Goal: Communication & Community: Answer question/provide support

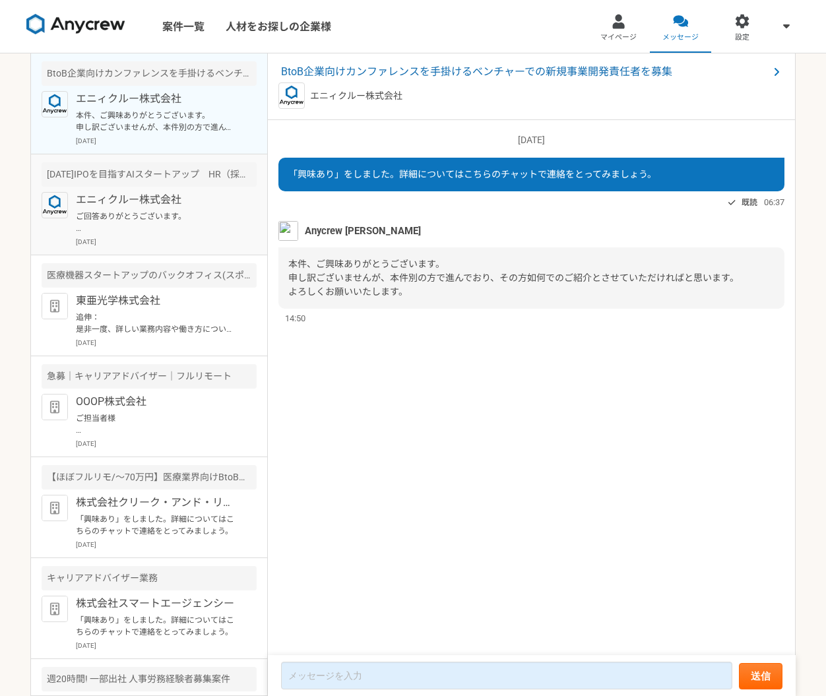
click at [172, 225] on p "ご回答ありがとうございます。 大変申し訳ございません。 私のほうで、同じクライアントのHR（採用業務）とIS（インサイドセールス）を見間違えておりました。 H…" at bounding box center [157, 222] width 163 height 24
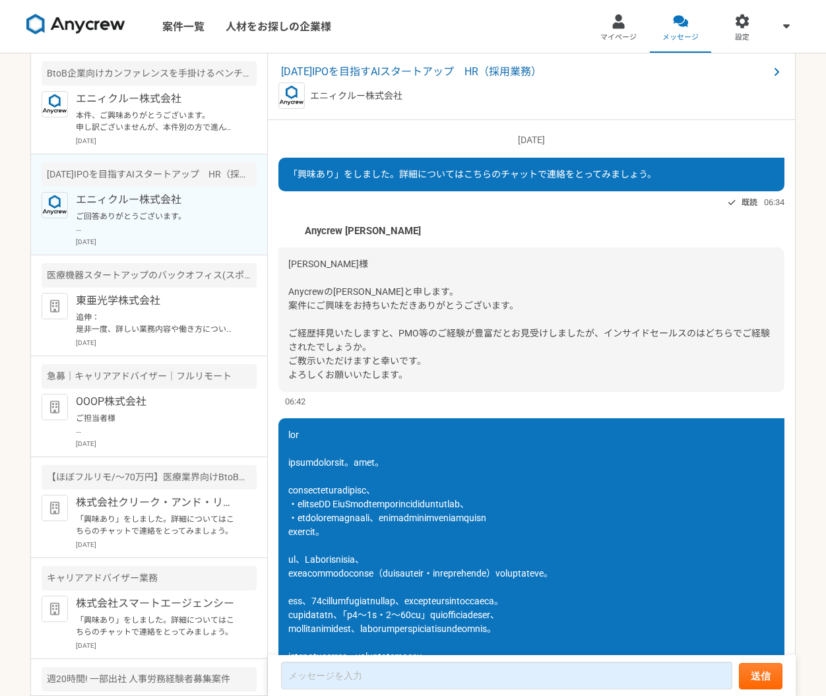
scroll to position [397, 0]
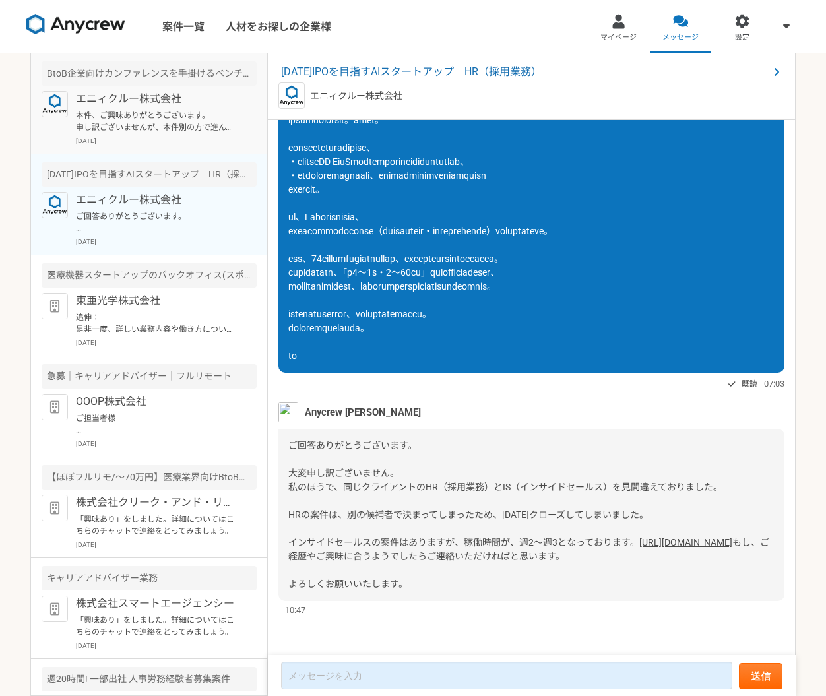
click at [166, 110] on p "本件、ご興味ありがとうございます。 申し訳ございませんが、本件別の方で進んでおり、その方如何でのご紹介とさせていただければと思います。 よろしくお願いいたしま…" at bounding box center [157, 122] width 163 height 24
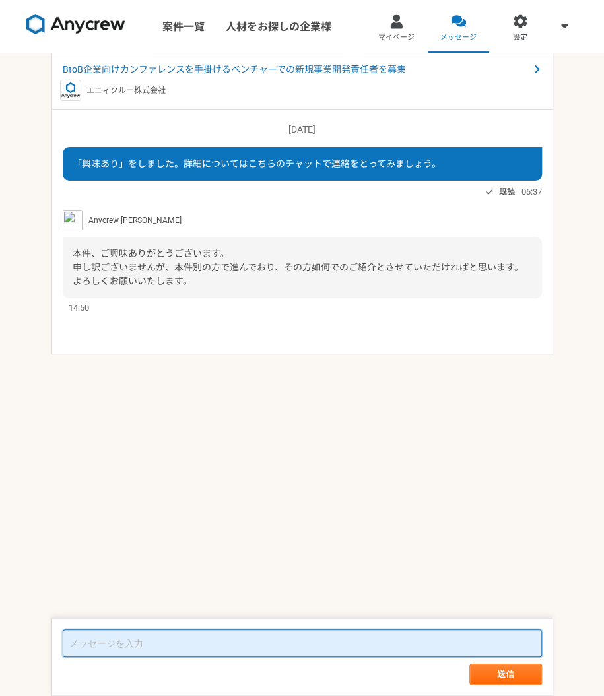
click at [287, 646] on textarea at bounding box center [302, 643] width 479 height 28
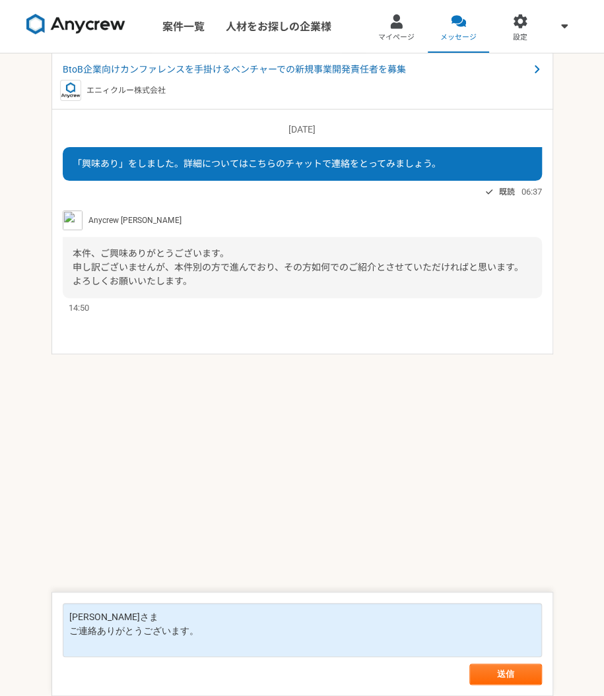
click at [314, 272] on div "本件、ご興味ありがとうございます。 申し訳ございませんが、本件別の方で進んでおり、その方如何でのご紹介とさせていただければと思います。 よろしくお願いいたしま…" at bounding box center [302, 267] width 479 height 61
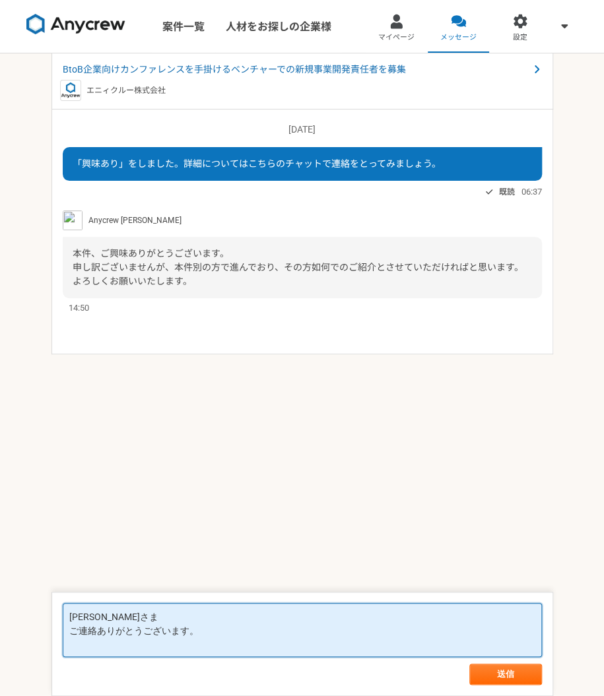
click at [174, 646] on textarea "山下さま ご連絡ありがとうございます。" at bounding box center [302, 630] width 479 height 54
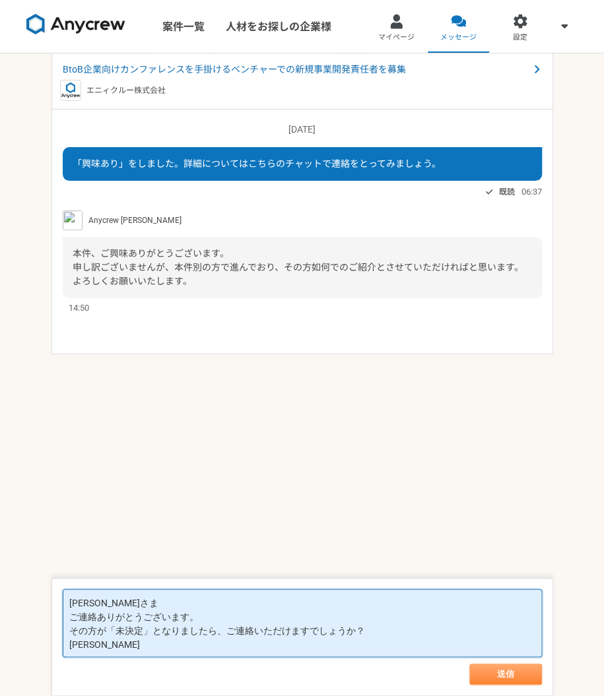
type textarea "[PERSON_NAME]さま ご連絡ありがとうございます。 その方が「未決定」となりましたら、ご連絡いただけますでしょうか？ [PERSON_NAME]"
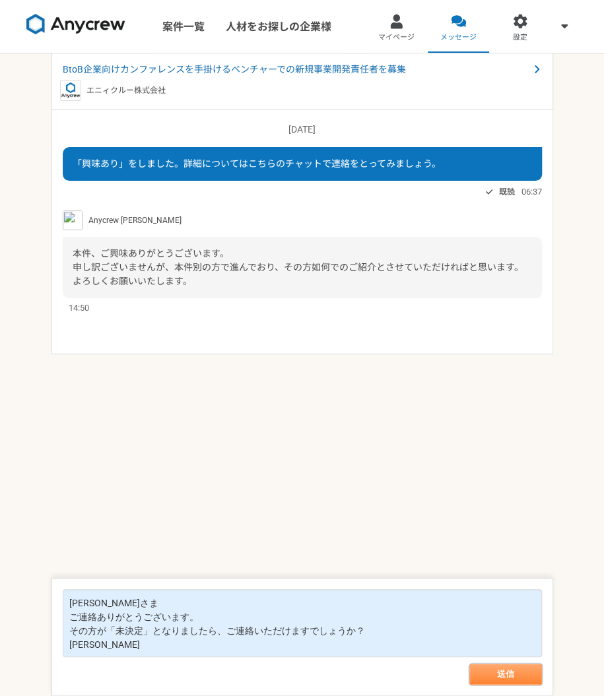
click at [512, 679] on button "送信" at bounding box center [505, 674] width 73 height 21
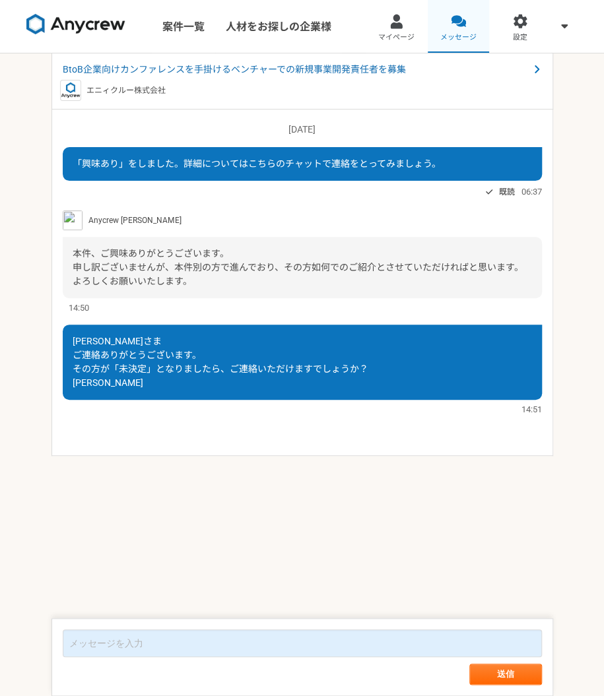
click at [450, 31] on link "メッセージ" at bounding box center [458, 26] width 62 height 53
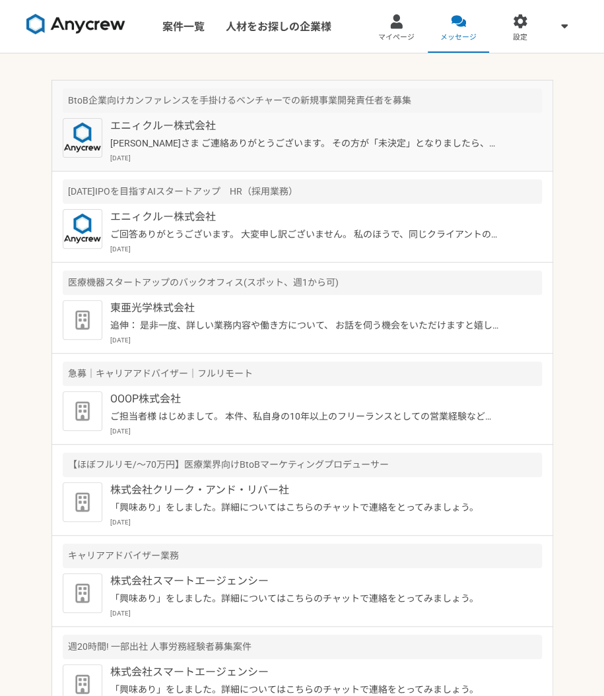
click at [353, 148] on p "[PERSON_NAME]さま ご連絡ありがとうございます。 その方が「未決定」となりましたら、ご連絡いただけますでしょうか？ [PERSON_NAME]" at bounding box center [304, 144] width 389 height 14
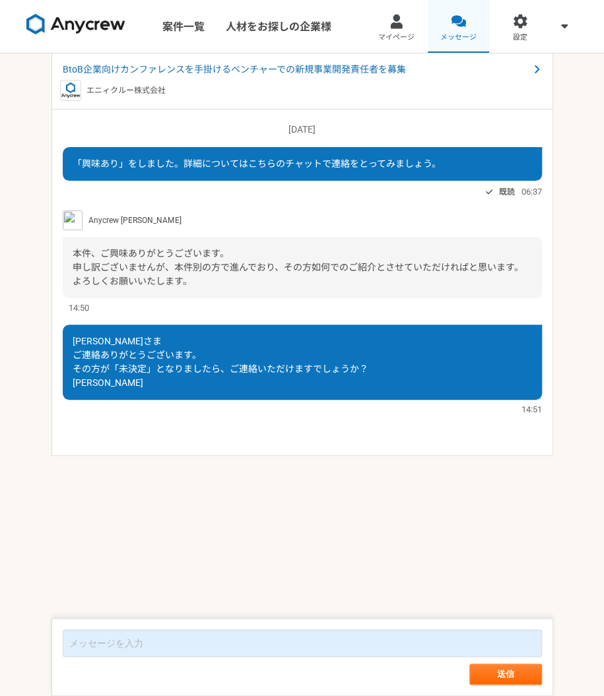
click at [458, 16] on div at bounding box center [458, 21] width 15 height 15
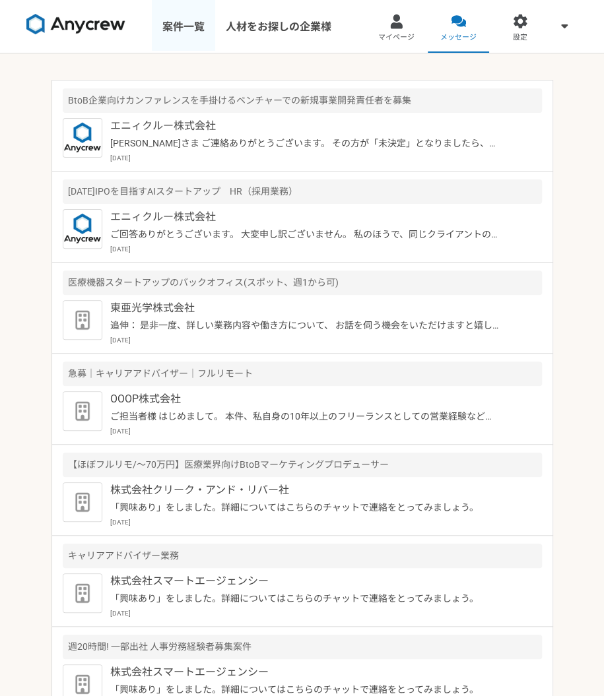
click at [177, 32] on link "案件一覧" at bounding box center [183, 26] width 63 height 53
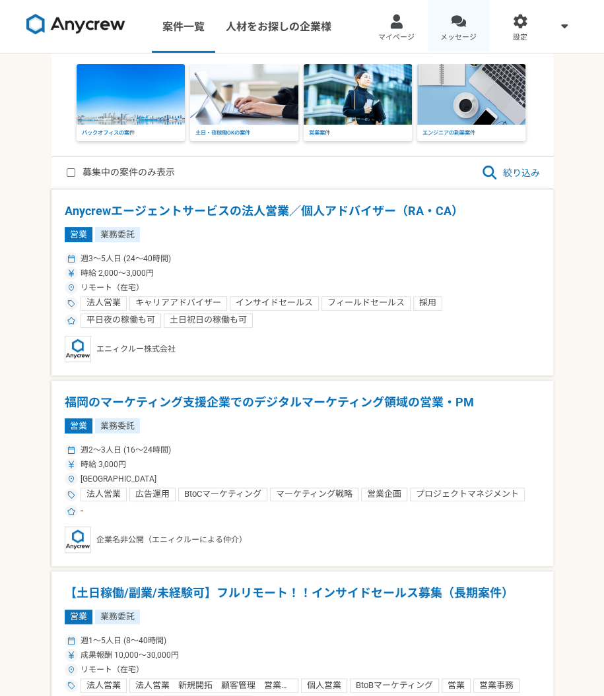
click at [451, 26] on div at bounding box center [458, 21] width 15 height 15
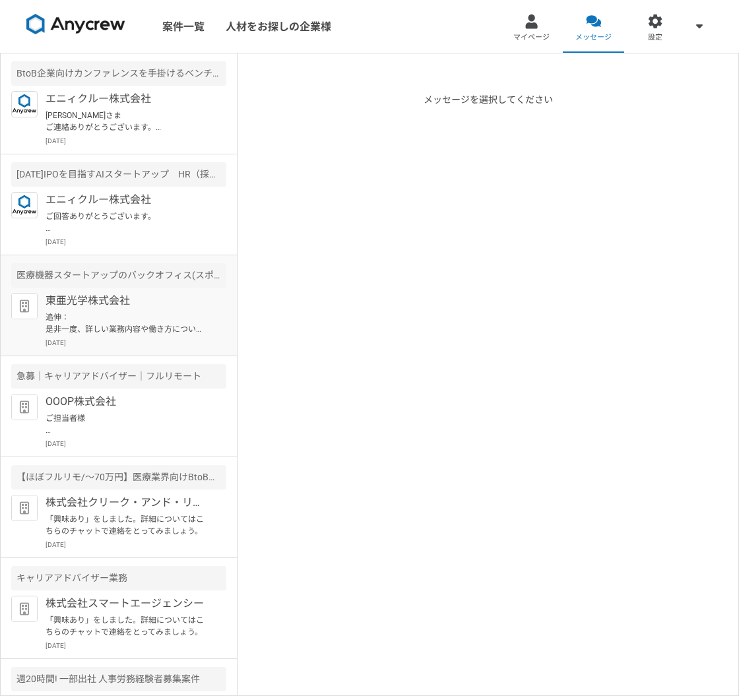
click at [117, 305] on p "東亜光学株式会社" at bounding box center [127, 301] width 163 height 16
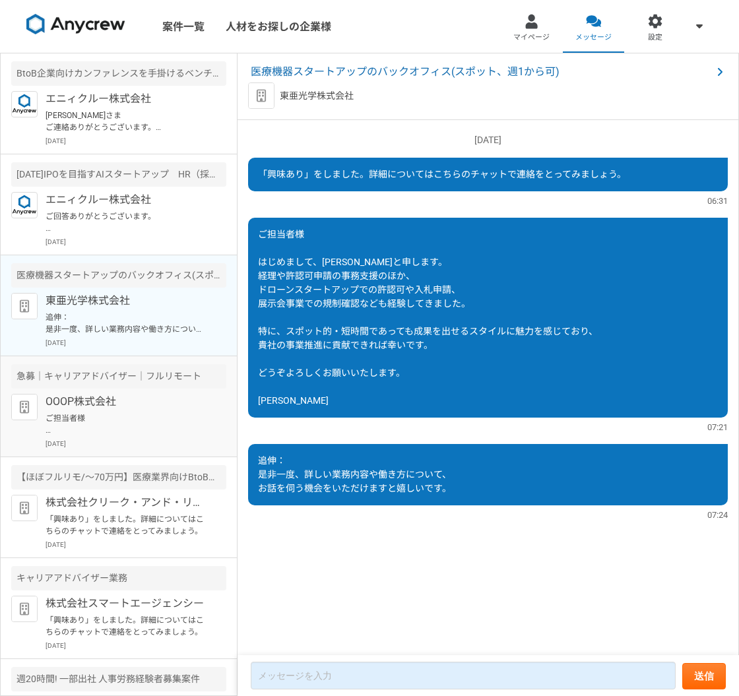
click at [79, 410] on div "OOOP株式会社 ご担当者様 はじめまして。 本件、私自身の10年以上のフリーランスとしての営業経験などが活かせるのでは思い、 「興味あり」をさせていただきま…" at bounding box center [136, 421] width 181 height 55
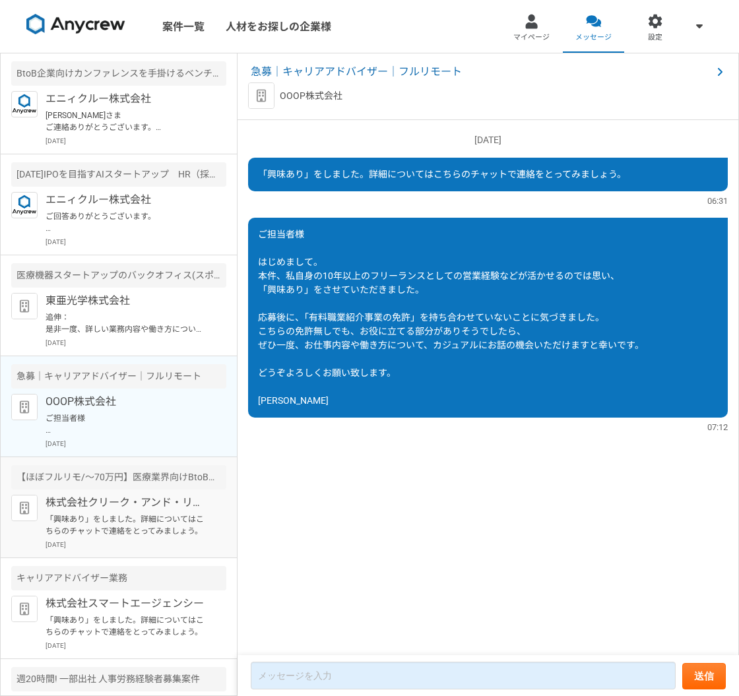
click at [125, 514] on p "「興味あり」をしました。詳細についてはこちらのチャットで連絡をとってみましょう。" at bounding box center [127, 525] width 163 height 24
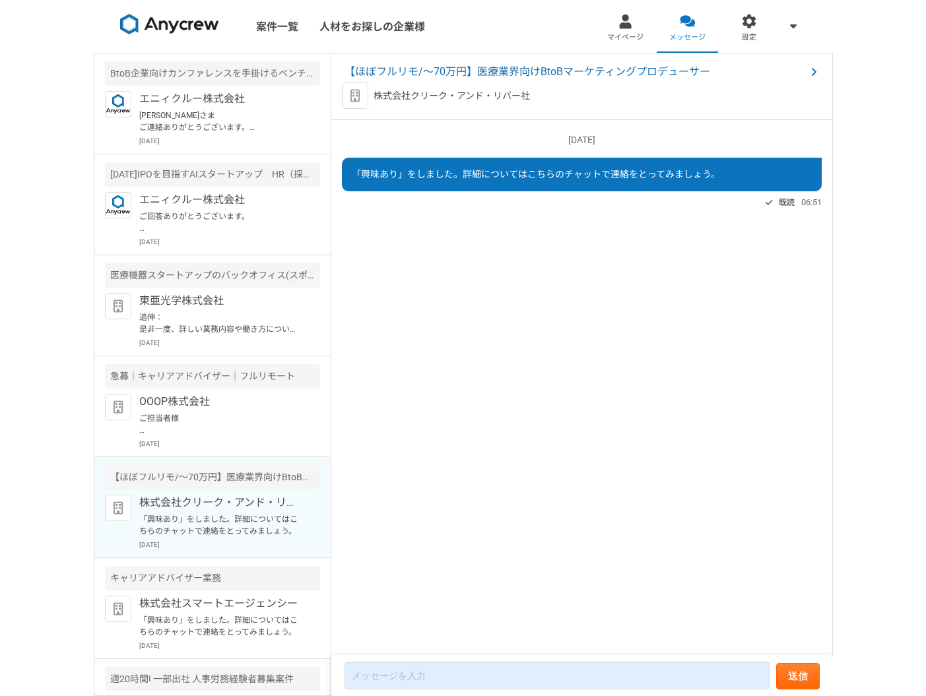
scroll to position [197, 0]
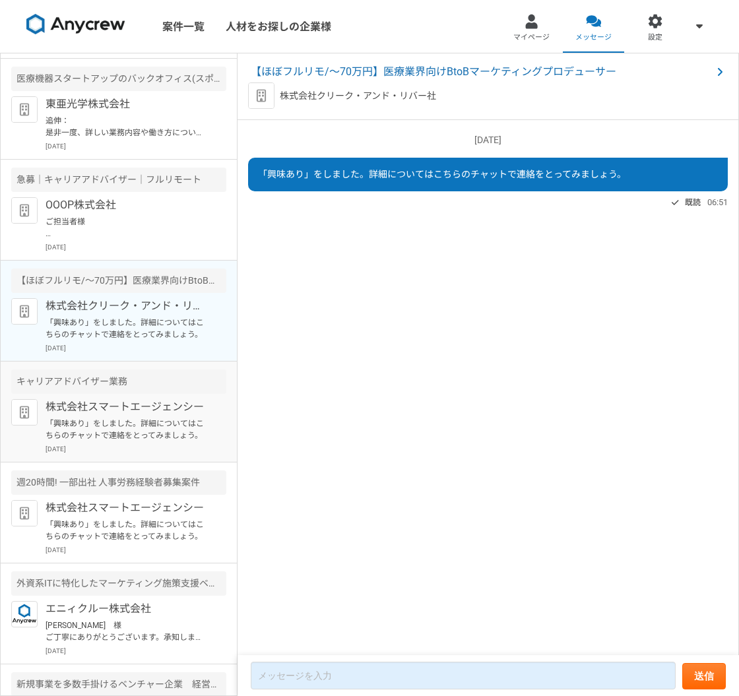
click at [124, 447] on p "[DATE]" at bounding box center [136, 449] width 181 height 10
click at [133, 302] on p "株式会社クリーク・アンド・リバー社" at bounding box center [127, 306] width 163 height 16
click at [129, 375] on div "キャリアアドバイザー業務" at bounding box center [118, 381] width 215 height 24
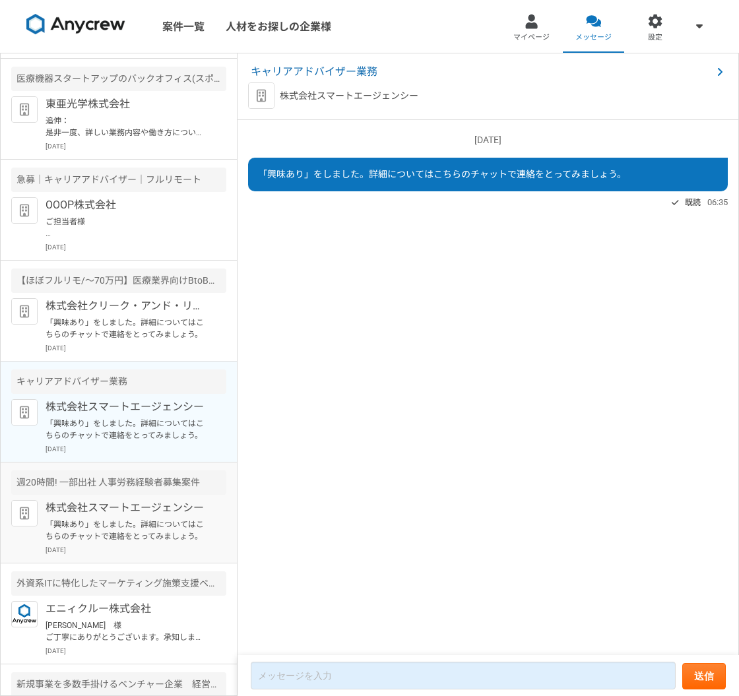
click at [105, 522] on p "「興味あり」をしました。詳細についてはこちらのチャットで連絡をとってみましょう。" at bounding box center [127, 530] width 163 height 24
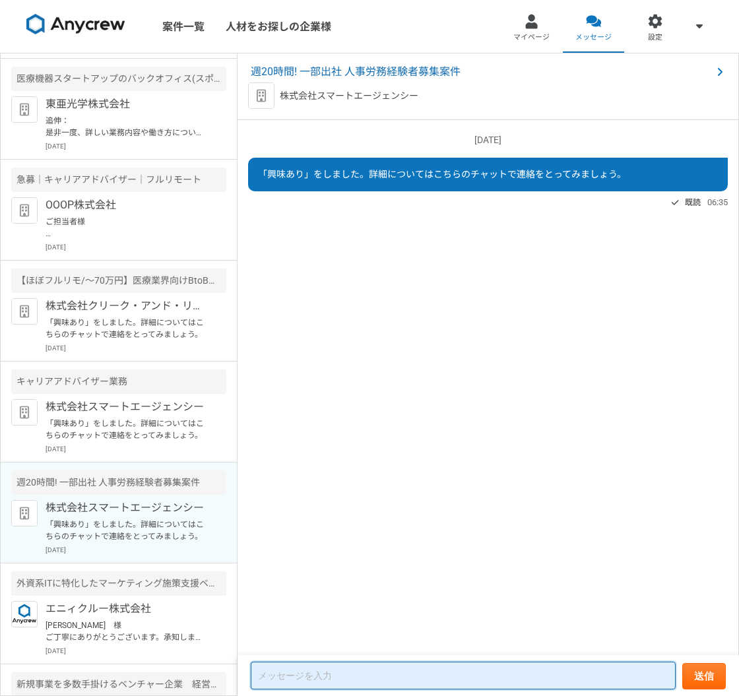
click at [312, 687] on textarea at bounding box center [463, 676] width 425 height 28
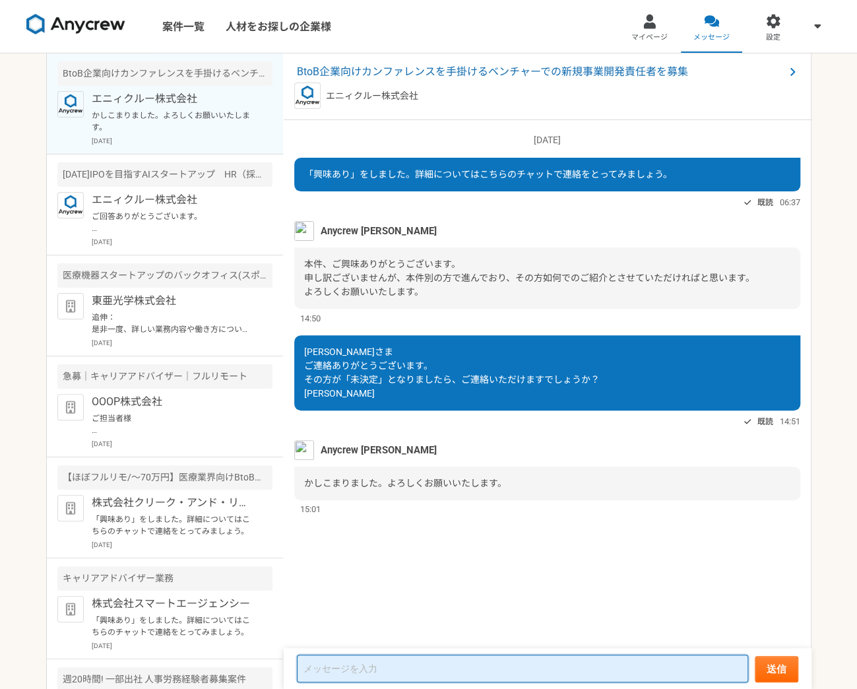
click at [490, 672] on textarea at bounding box center [522, 668] width 451 height 28
type textarea "ありがとうございます。"
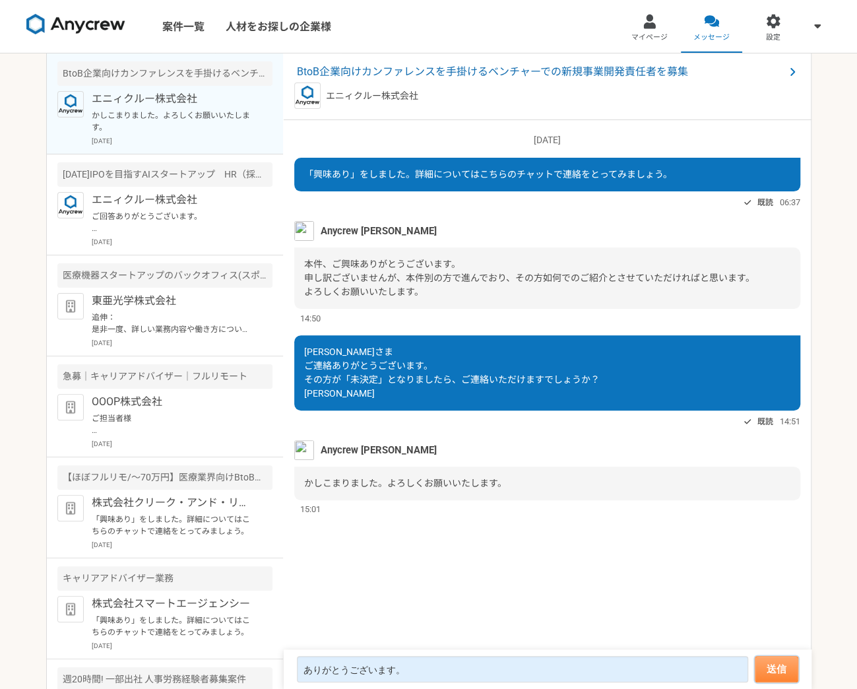
click at [760, 660] on button "送信" at bounding box center [777, 669] width 44 height 26
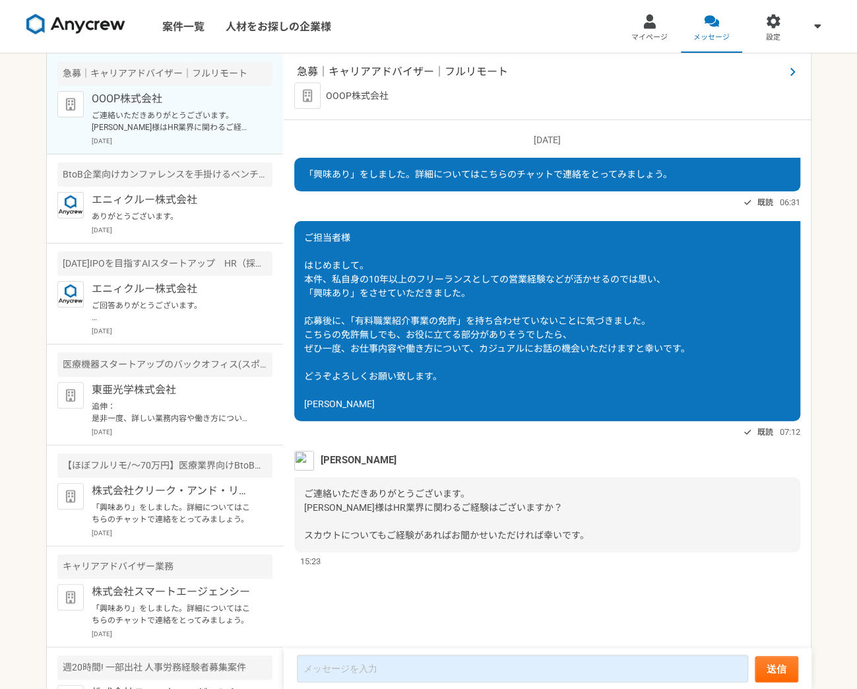
click at [443, 71] on span "急募｜キャリアアドバイザー｜フルリモート" at bounding box center [540, 72] width 487 height 16
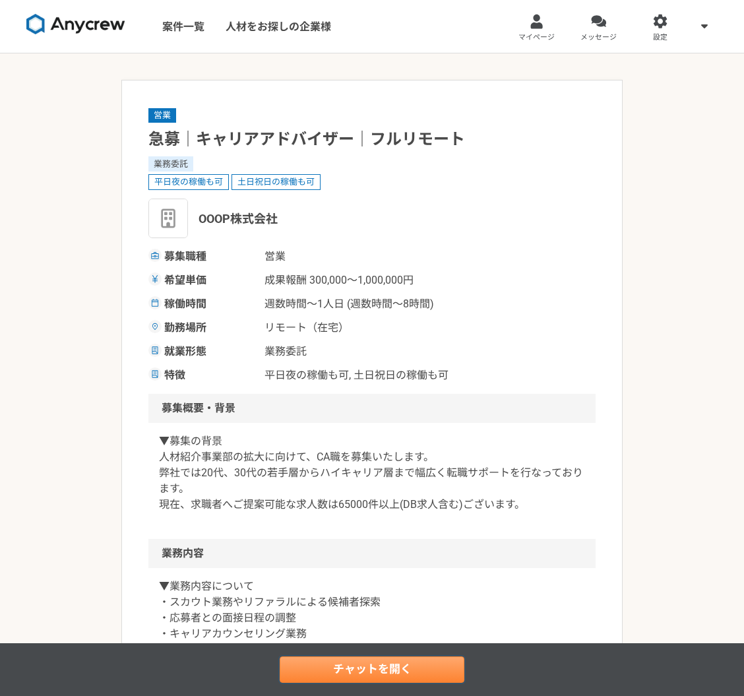
click at [392, 669] on link "チャットを開く" at bounding box center [372, 669] width 185 height 26
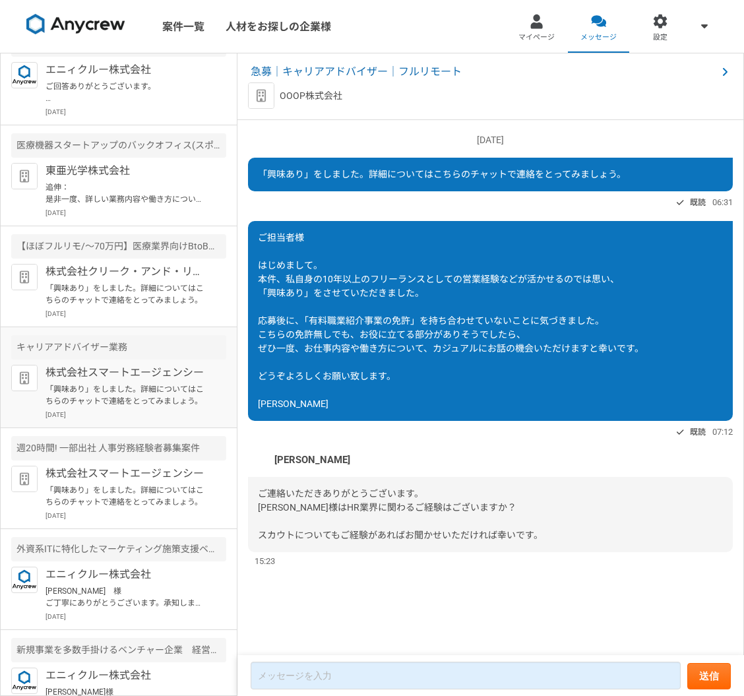
scroll to position [222, 0]
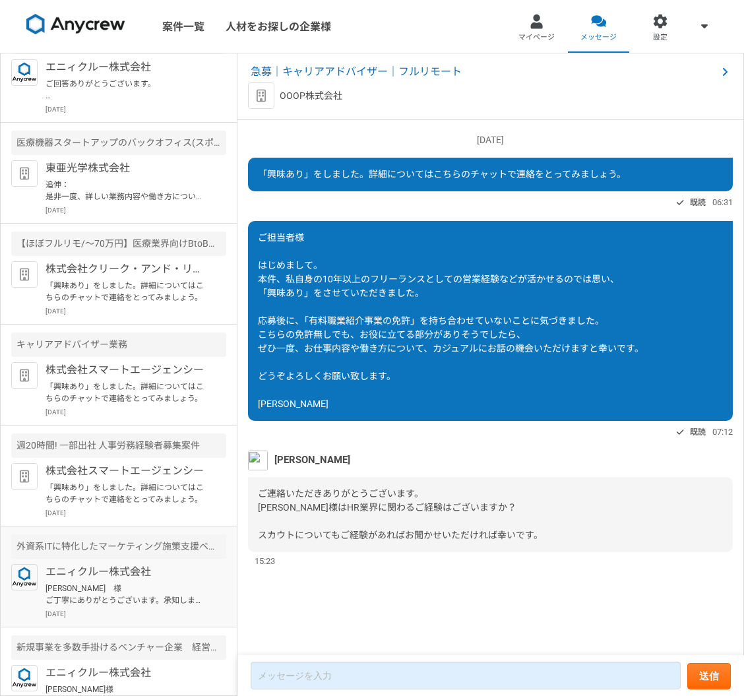
click at [123, 576] on p "エニィクルー株式会社" at bounding box center [127, 572] width 163 height 16
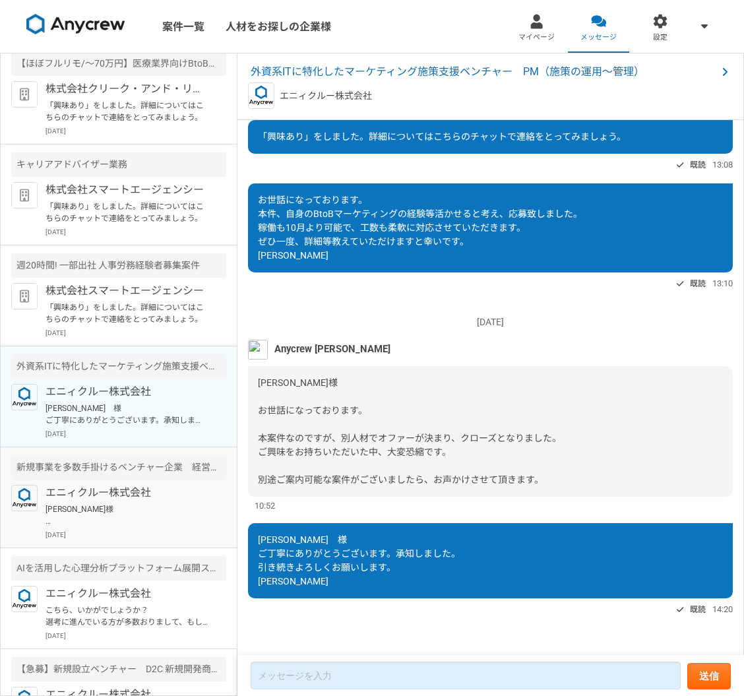
scroll to position [401, 0]
click at [138, 397] on p "エニィクルー株式会社" at bounding box center [127, 393] width 163 height 16
click at [133, 496] on p "エニィクルー株式会社" at bounding box center [127, 494] width 163 height 16
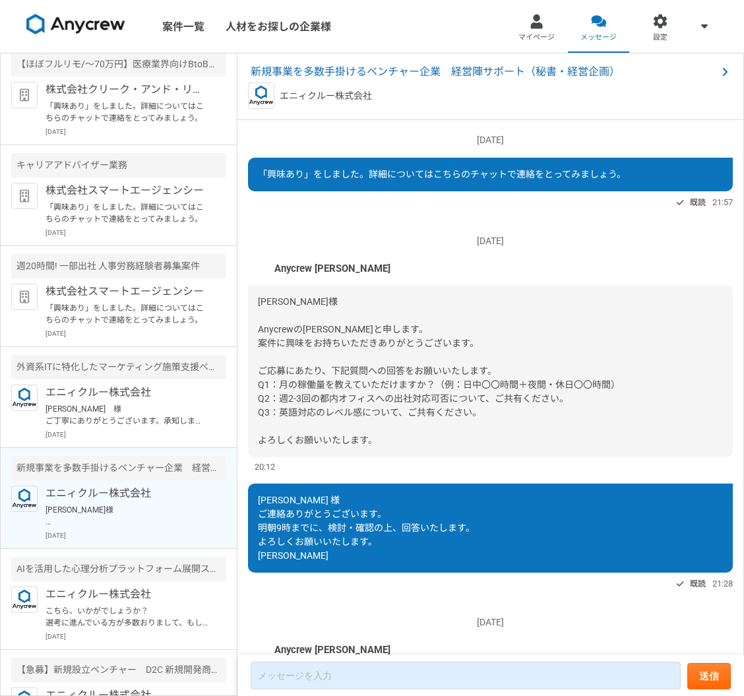
scroll to position [140, 0]
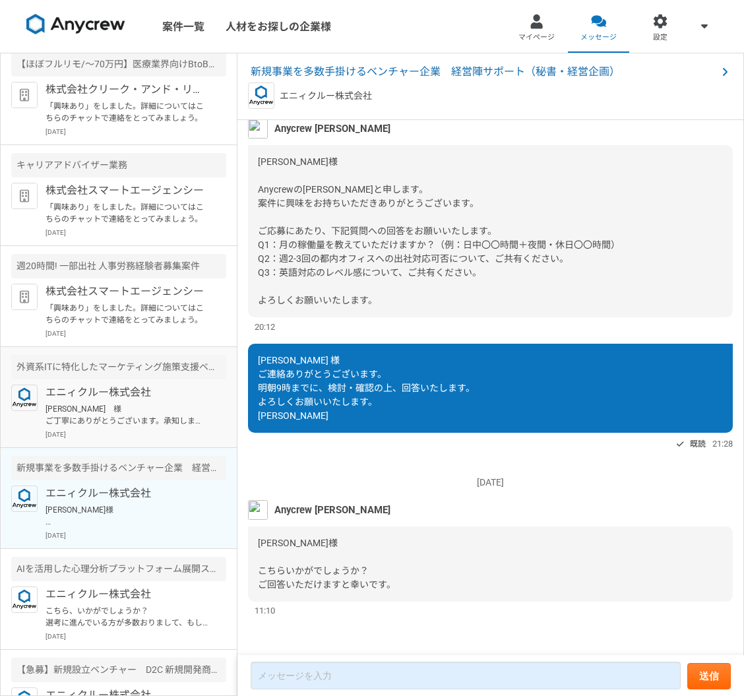
click at [123, 435] on p "[DATE]" at bounding box center [136, 434] width 181 height 10
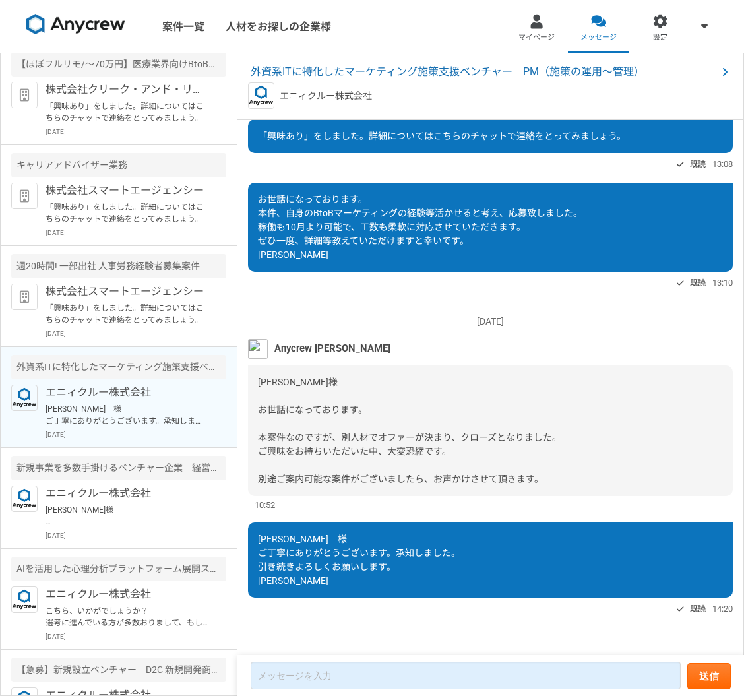
scroll to position [38, 0]
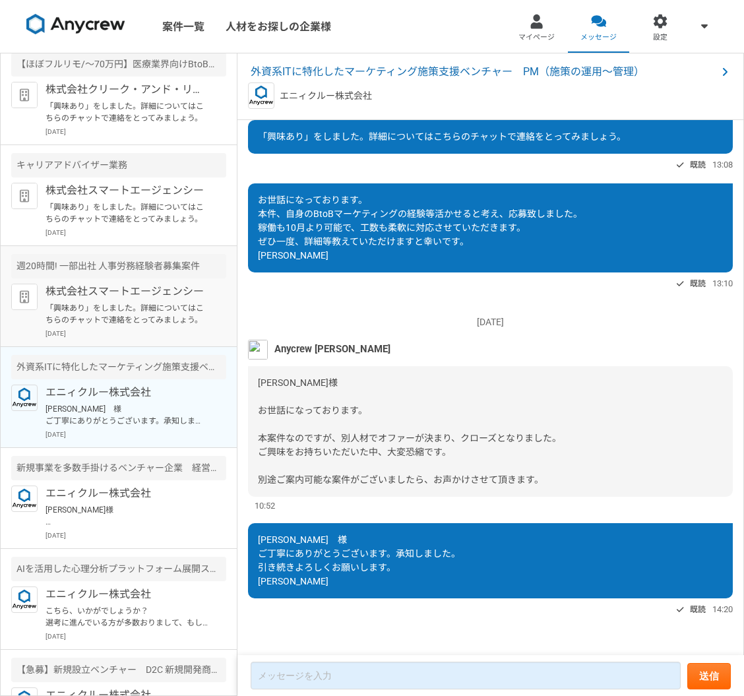
click at [121, 309] on p "「興味あり」をしました。詳細についてはこちらのチャットで連絡をとってみましょう。" at bounding box center [127, 314] width 163 height 24
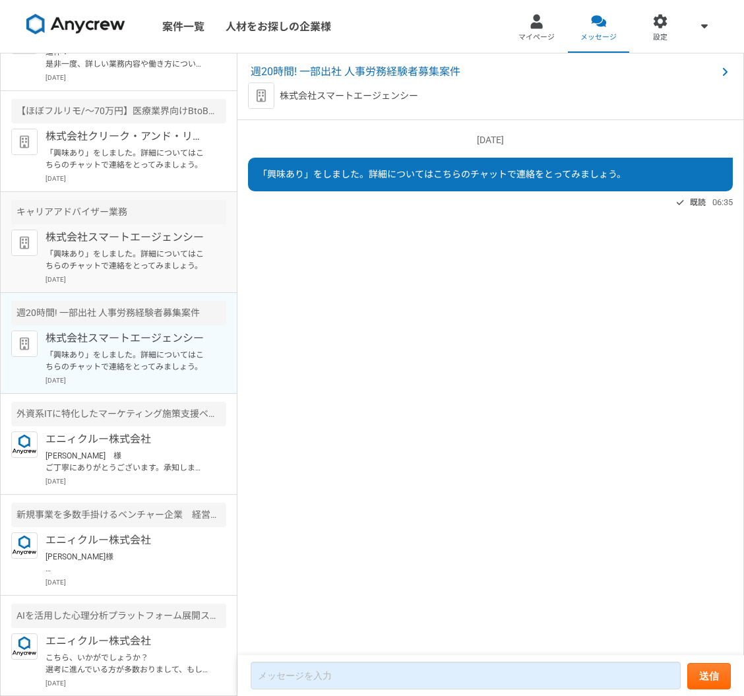
click at [122, 241] on p "株式会社スマートエージェンシー" at bounding box center [127, 238] width 163 height 16
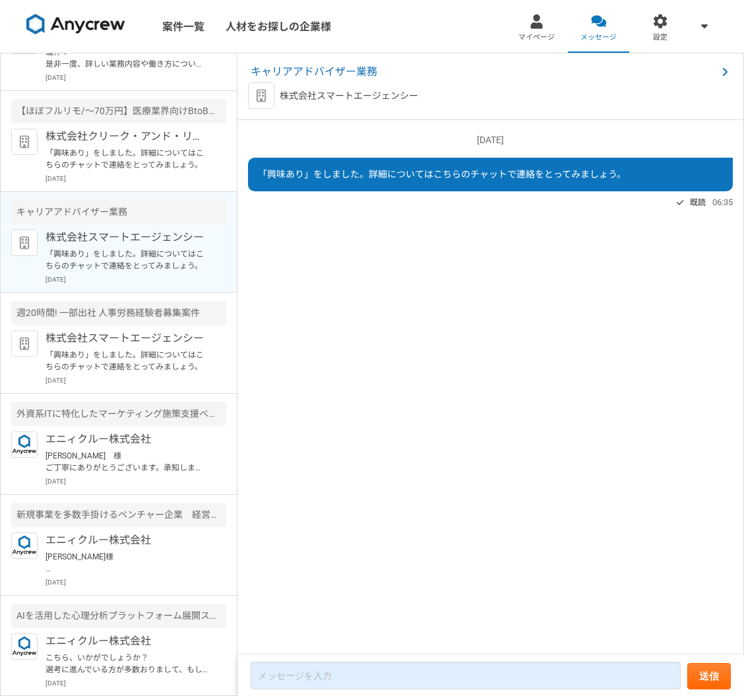
scroll to position [285, 0]
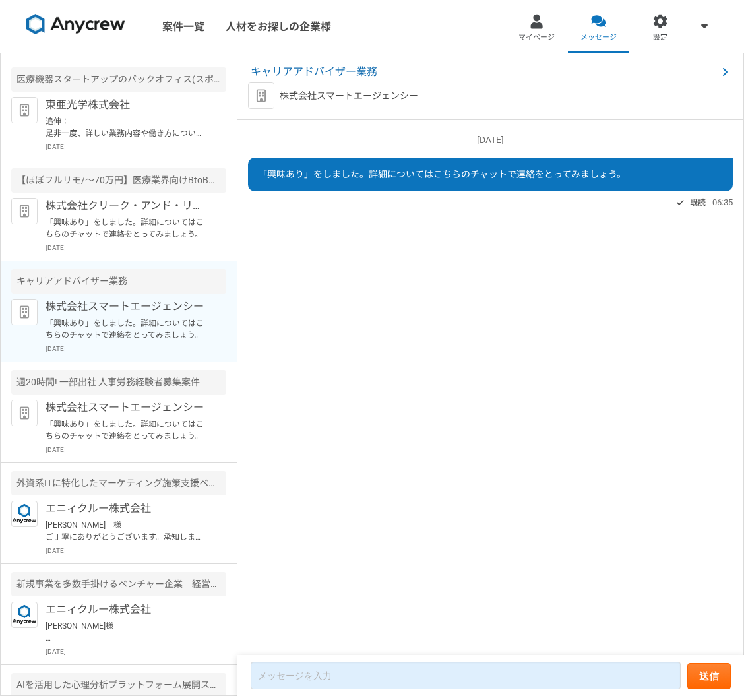
click at [122, 243] on p "[DATE]" at bounding box center [136, 248] width 181 height 10
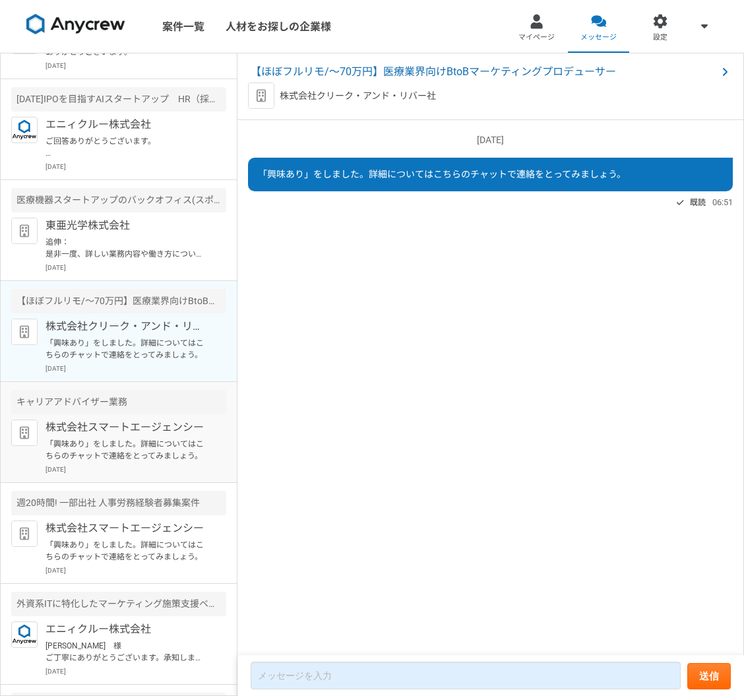
scroll to position [158, 0]
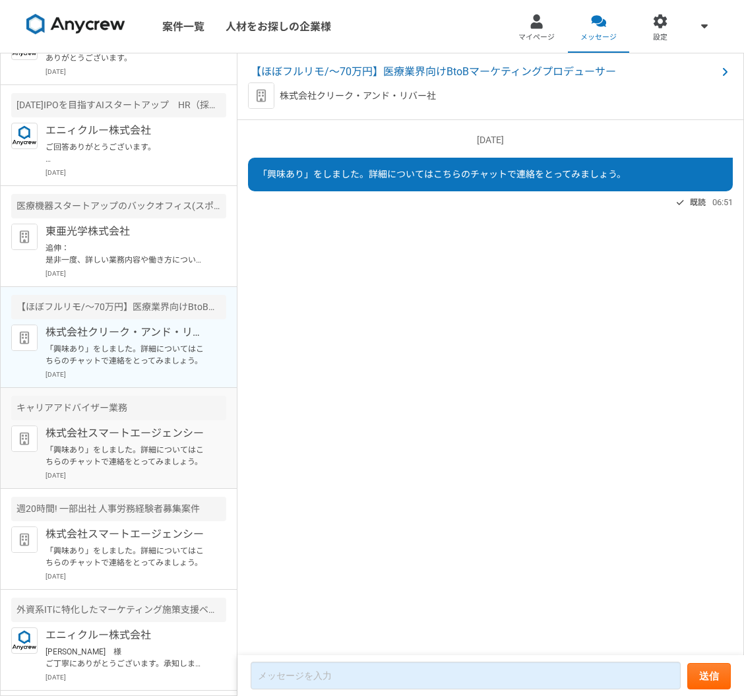
click at [122, 242] on p "追伸： 是非一度、詳しい業務内容や働き方について、 お話を伺う機会をいただけますと嬉しいです。" at bounding box center [127, 254] width 163 height 24
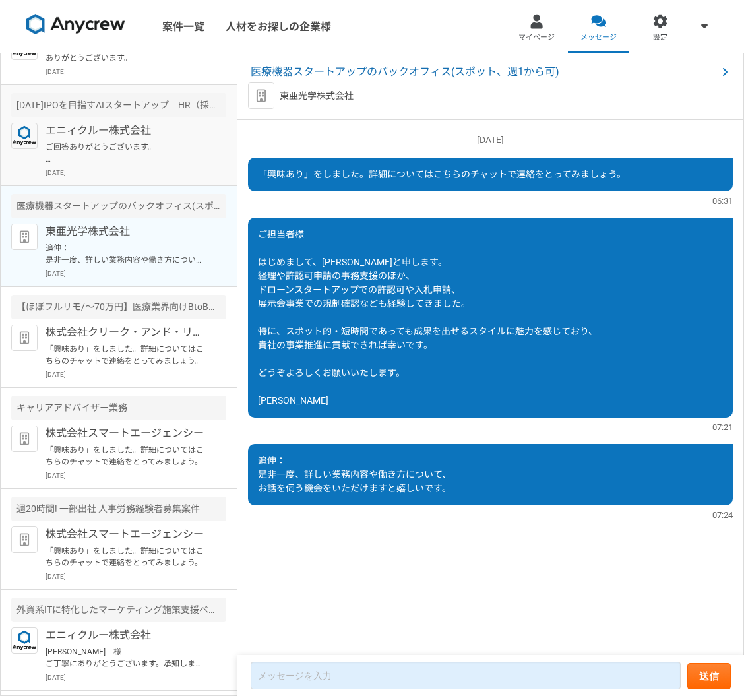
click at [141, 144] on p "ご回答ありがとうございます。 大変申し訳ございません。 私のほうで、同じクライアントのHR（採用業務）とIS（インサイドセールス）を見間違えておりました。 H…" at bounding box center [127, 153] width 163 height 24
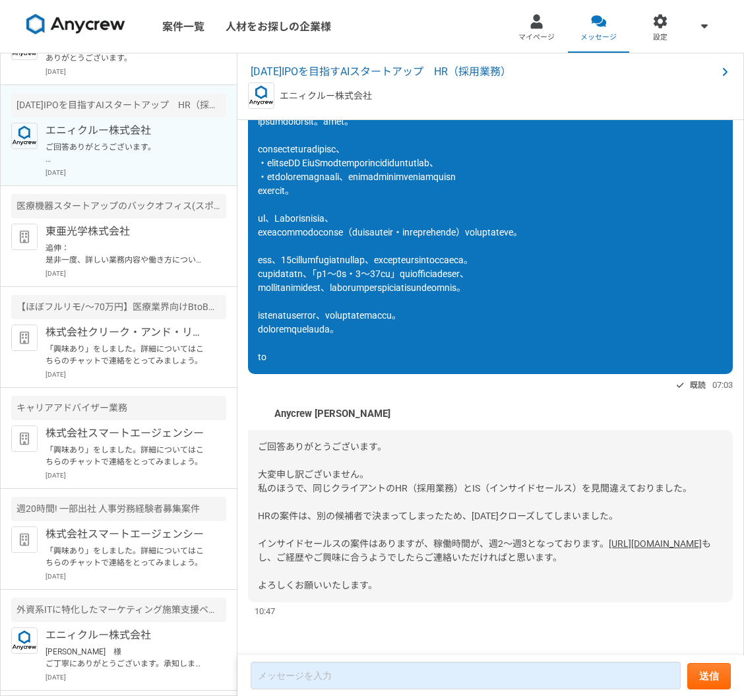
scroll to position [305, 0]
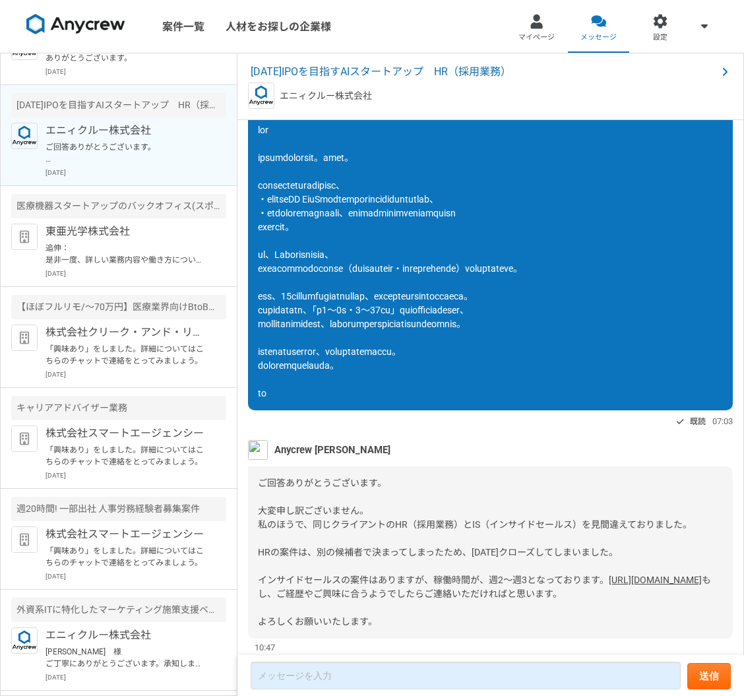
click at [361, 203] on span at bounding box center [390, 262] width 265 height 274
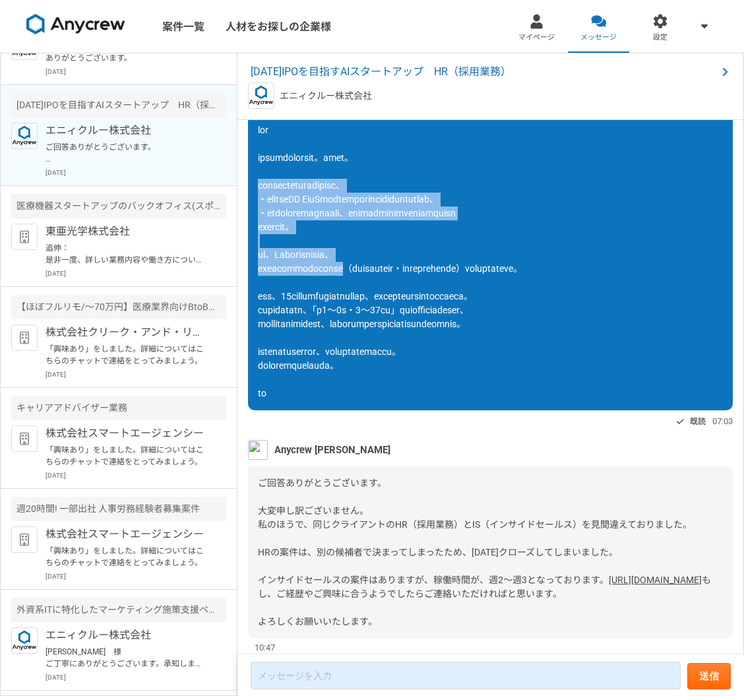
drag, startPoint x: 261, startPoint y: 183, endPoint x: 405, endPoint y: 262, distance: 164.7
click at [406, 272] on span at bounding box center [390, 262] width 265 height 274
click at [381, 198] on span at bounding box center [390, 262] width 265 height 274
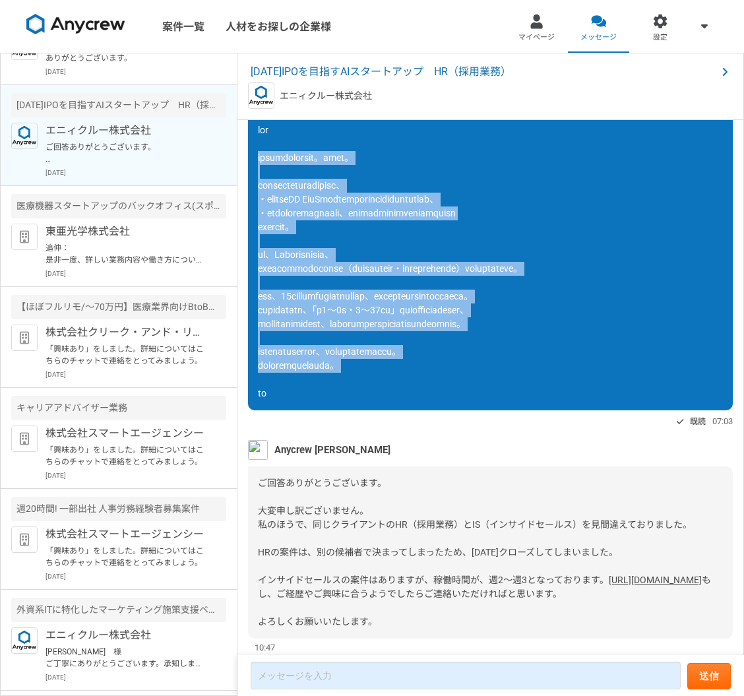
drag, startPoint x: 258, startPoint y: 158, endPoint x: 467, endPoint y: 395, distance: 315.9
click at [467, 395] on div at bounding box center [490, 261] width 485 height 297
copy span "ご連絡ありがとうございます。北川です。 インサイドセールスに近い経験としては、 ・法人向け生成AI SaaSの立ち上げ時におけるリード獲得やリレーション構築、…"
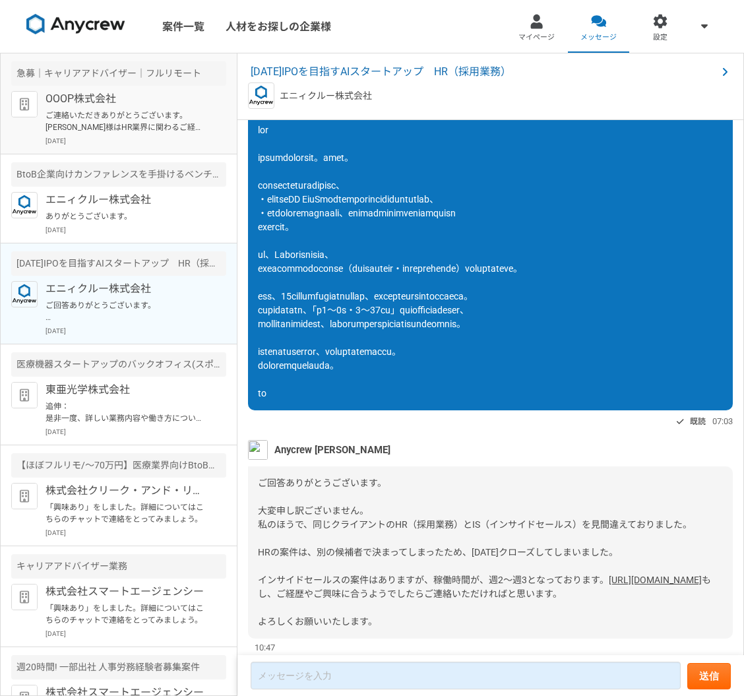
click at [160, 135] on div "OOOP株式会社 ご連絡いただきありがとうございます。 Kitagawa様はHR業界に関わるご経験はございますか？ スカウトについてもご経験があればお聞かせい…" at bounding box center [136, 118] width 181 height 55
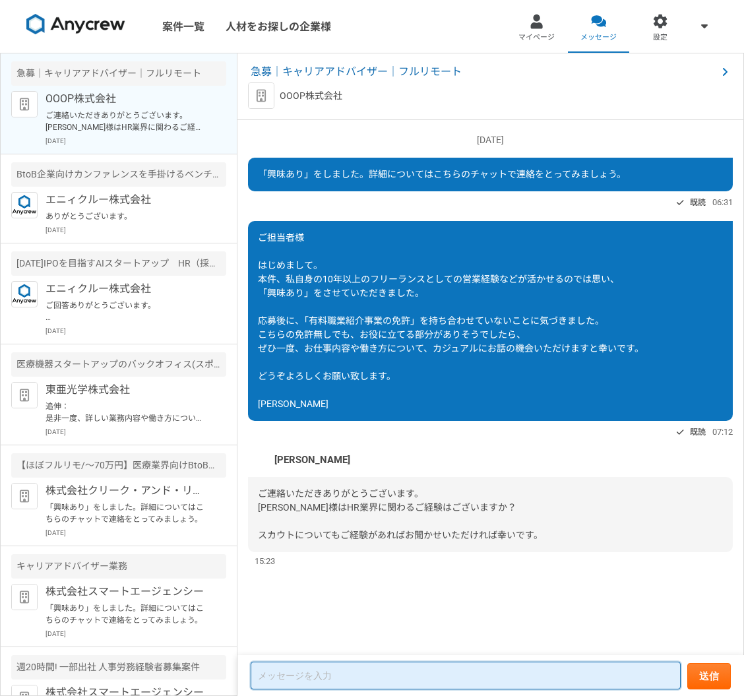
click at [303, 674] on textarea at bounding box center [466, 676] width 430 height 28
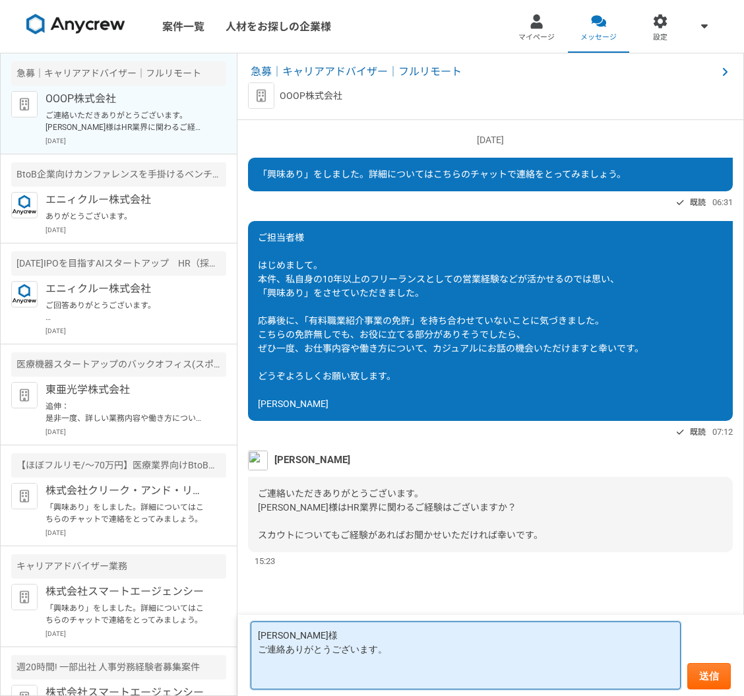
paste textarea "ご連絡ありがとうございます。北川です。 インサイドセールスに近い経験としては、 ・法人向け生成AI SaaSの立ち上げ時におけるリード獲得やリレーション構築、…"
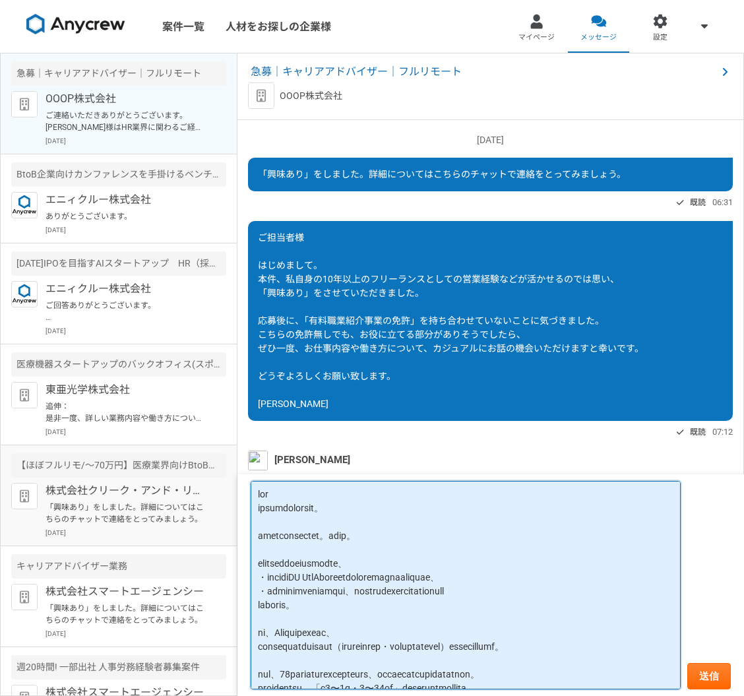
drag, startPoint x: 441, startPoint y: 538, endPoint x: 219, endPoint y: 523, distance: 222.1
click at [218, 523] on main "急募｜キャリアアドバイザー｜フルリモート OOOP株式会社 ご連絡いただきありがとうございます。 Kitagawa様はHR業界に関わるご経験はございますか？ …" at bounding box center [372, 374] width 744 height 643
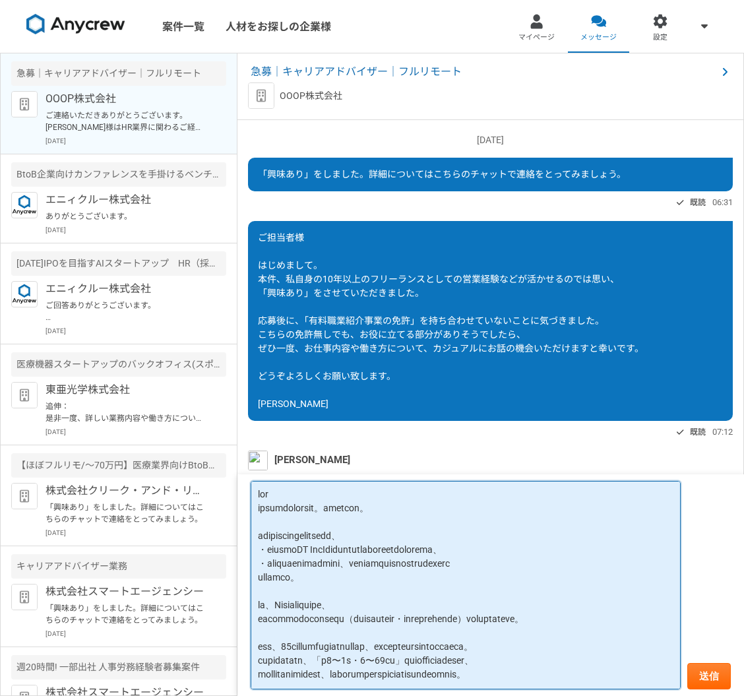
type textarea "篠木様 ご連絡ありがとうございます。北川と申します。 インサイドセールスに近い経験としては、 ・法人向け生成AI SaaSの立ち上げ時におけるリード獲得やリレ…"
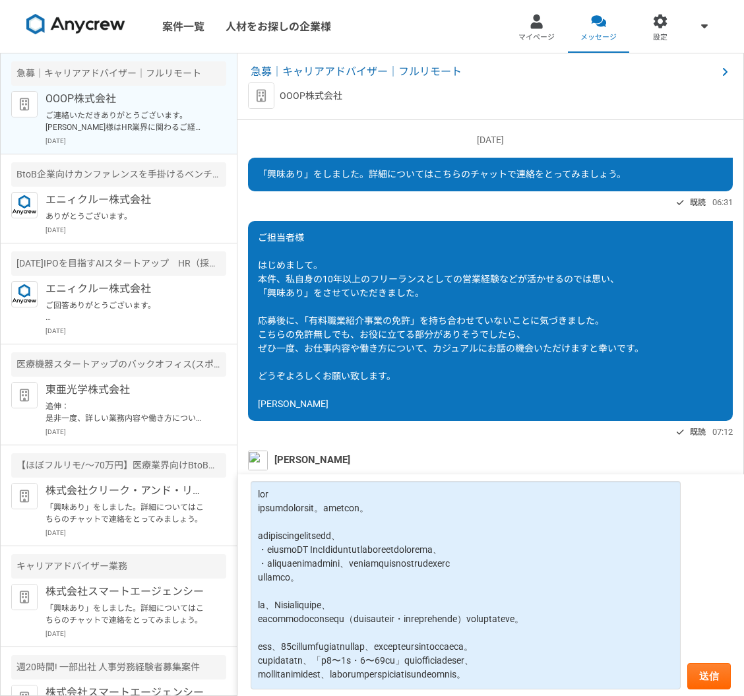
click at [439, 327] on div "ご担当者様 はじめまして。 本件、私自身の10年以上のフリーランスとしての営業経験などが活かせるのでは思い、 「興味あり」をさせていただきました。 応募後に、…" at bounding box center [490, 321] width 485 height 200
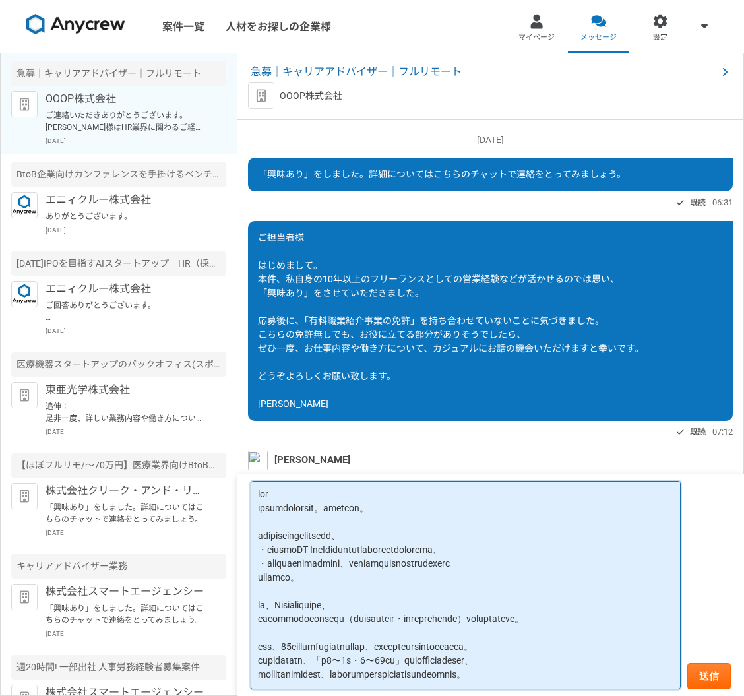
click at [443, 497] on textarea at bounding box center [466, 585] width 430 height 209
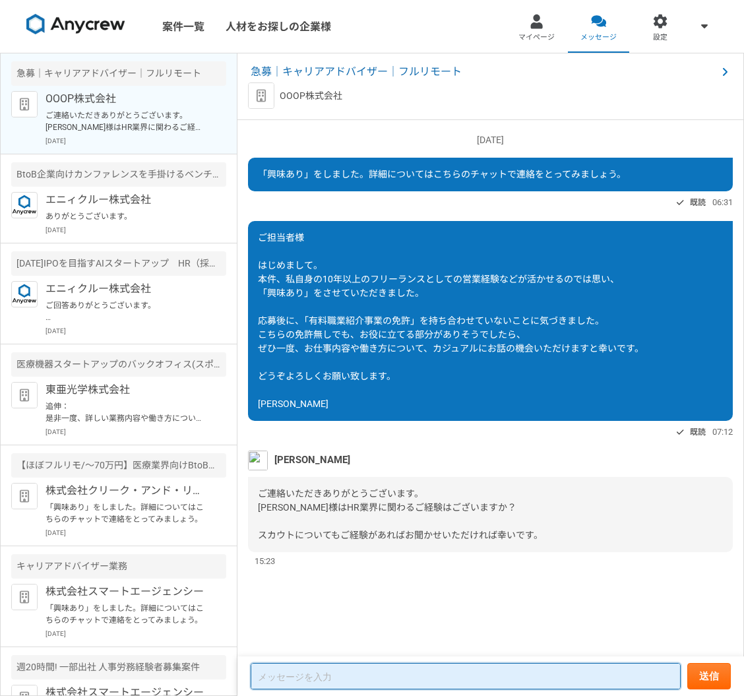
paste textarea "篠木様 ご連絡ありがとうございます。北川と申します。 インサイドセールスに近い経験としては、 ・法人向け生成AI SaaSの立ち上げ時におけるリード獲得やリレ…"
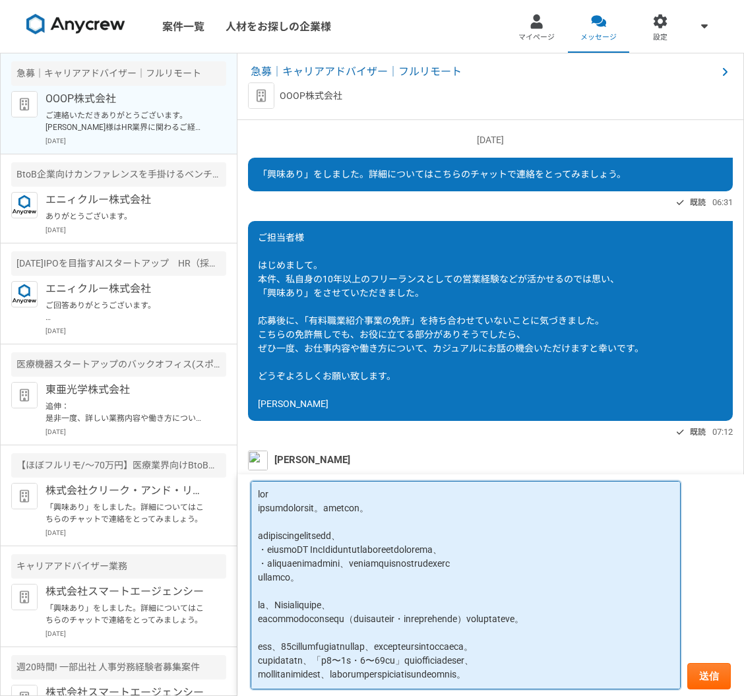
click at [434, 526] on textarea at bounding box center [466, 585] width 430 height 209
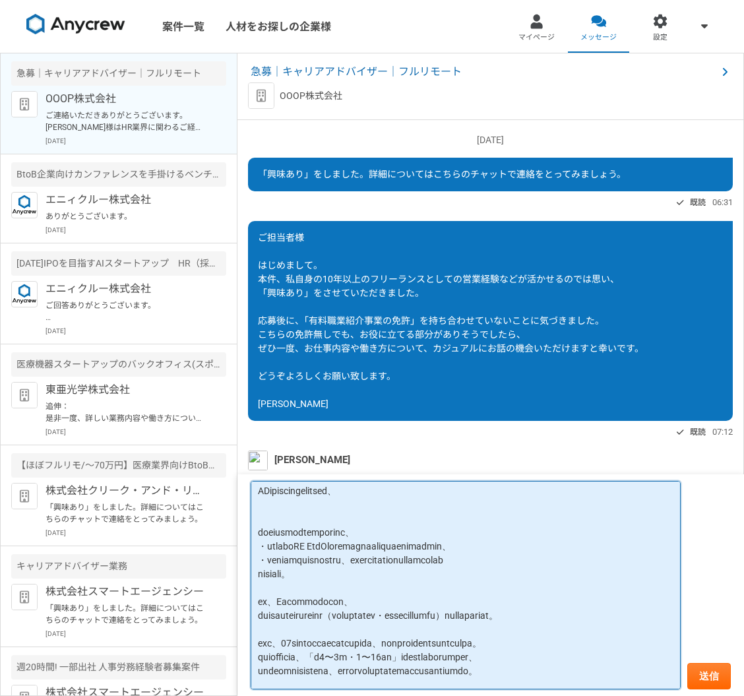
scroll to position [28, 0]
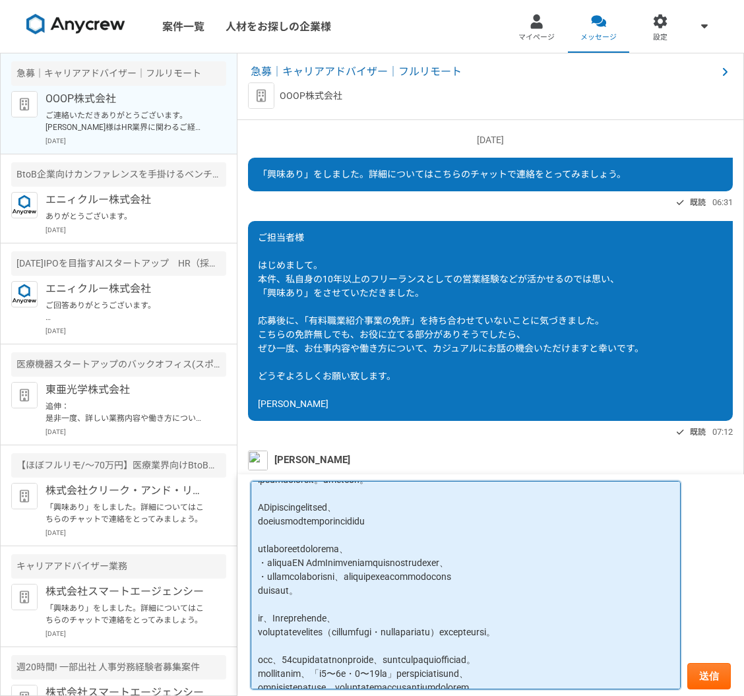
type textarea "篠木様 ご連絡ありがとうございます。北川と申します。 HR業界としての経験はありませんが、 近い経験がいくつかありご紹介させていただきます。 インサイドセール…"
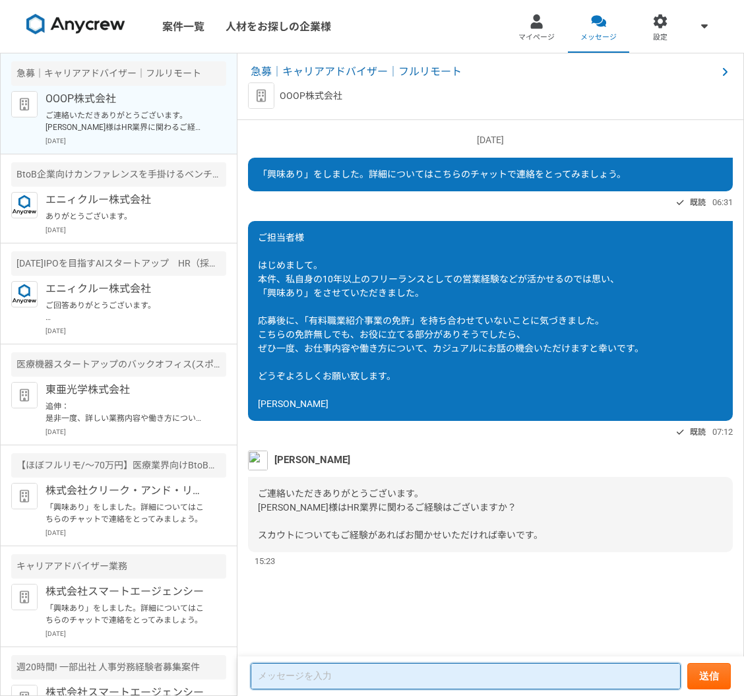
scroll to position [0, 0]
paste textarea "篠木様 ご連絡ありがとうございます。北川と申します。 HR業界としての経験はありませんが、 近い経験がいくつかありご紹介させていただきます。 インサイドセール…"
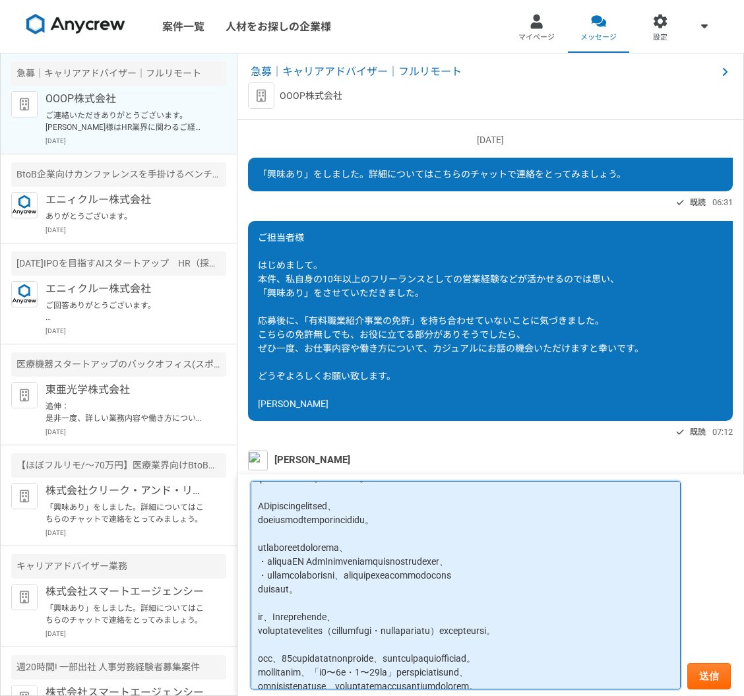
scroll to position [30, 0]
click at [513, 538] on textarea at bounding box center [466, 585] width 430 height 209
click at [282, 500] on textarea at bounding box center [466, 585] width 430 height 209
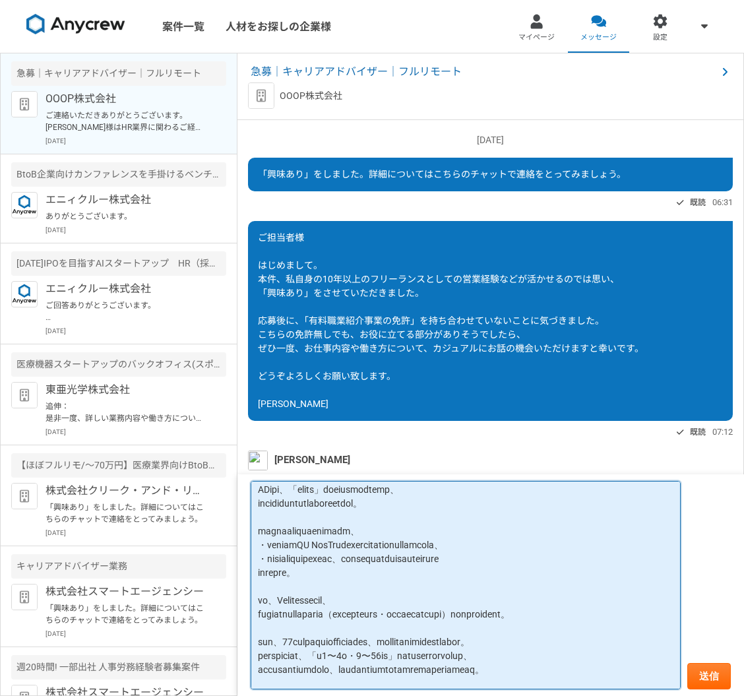
scroll to position [35, 0]
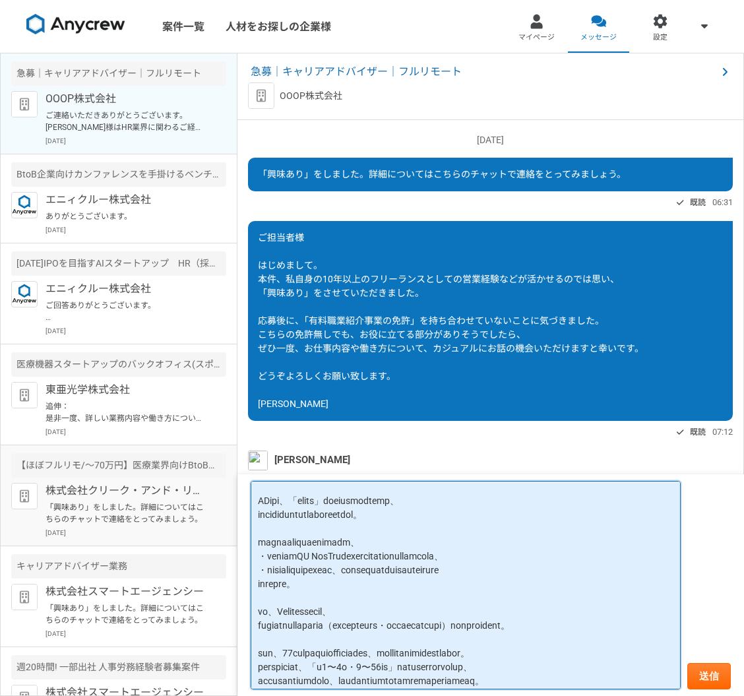
drag, startPoint x: 455, startPoint y: 542, endPoint x: 230, endPoint y: 534, distance: 225.1
click at [230, 534] on main "急募｜キャリアアドバイザー｜フルリモート OOOP株式会社 ご連絡いただきありがとうございます。 Kitagawa様はHR業界に関わるご経験はございますか？ …" at bounding box center [372, 374] width 744 height 643
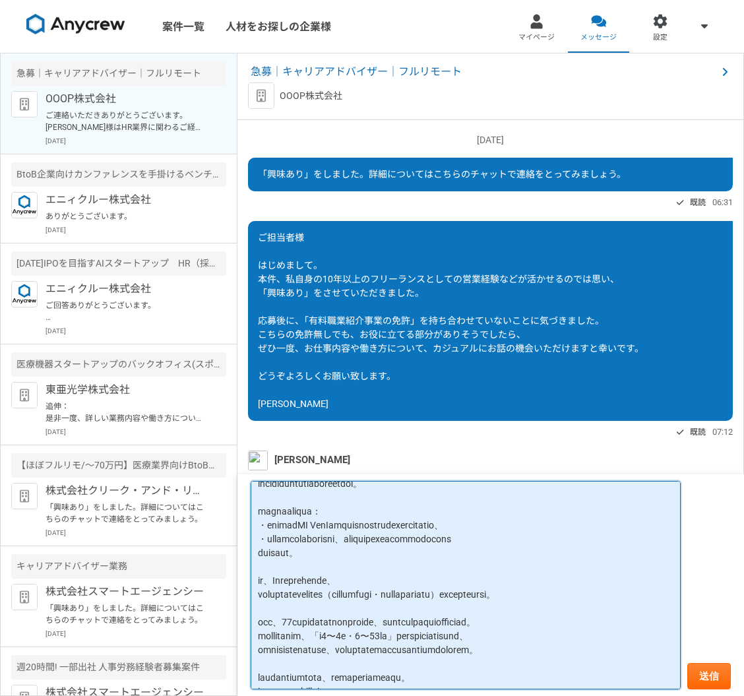
scroll to position [64, 0]
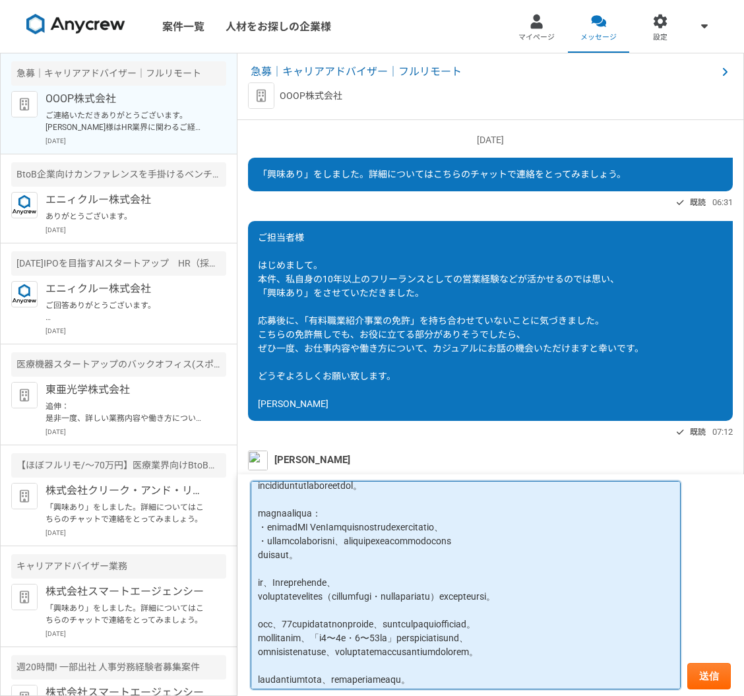
click at [381, 573] on textarea at bounding box center [466, 585] width 430 height 209
click at [598, 598] on textarea at bounding box center [466, 585] width 430 height 209
click at [472, 615] on textarea at bounding box center [466, 585] width 430 height 209
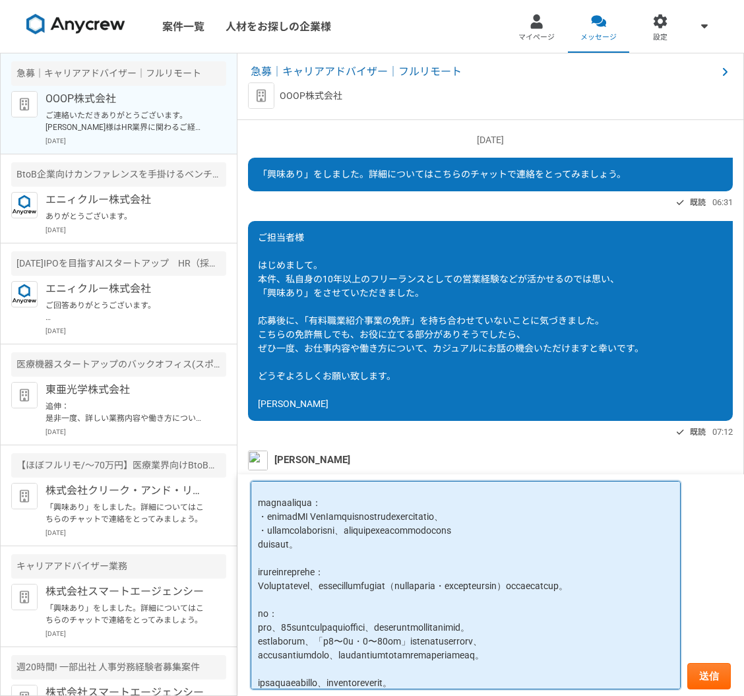
scroll to position [123, 0]
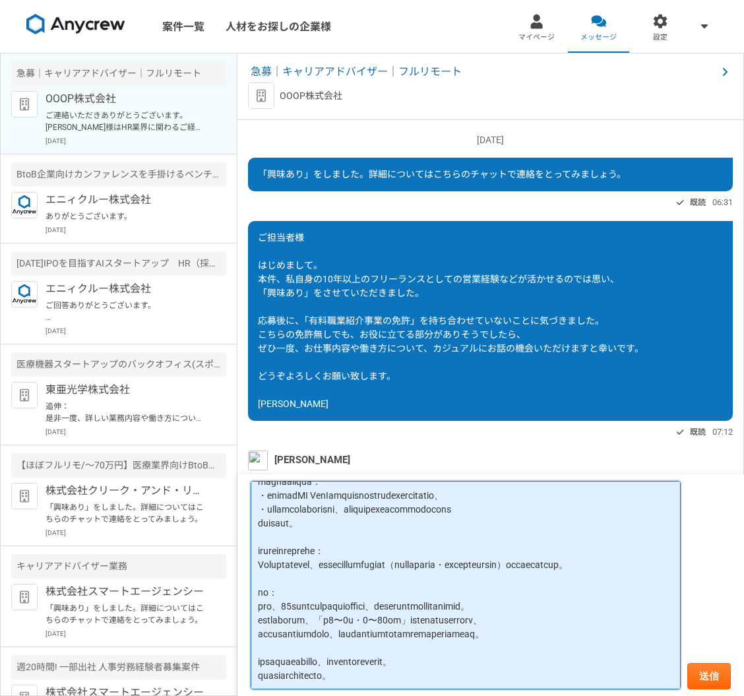
drag, startPoint x: 259, startPoint y: 609, endPoint x: 680, endPoint y: 623, distance: 421.1
click at [680, 623] on textarea at bounding box center [466, 585] width 430 height 209
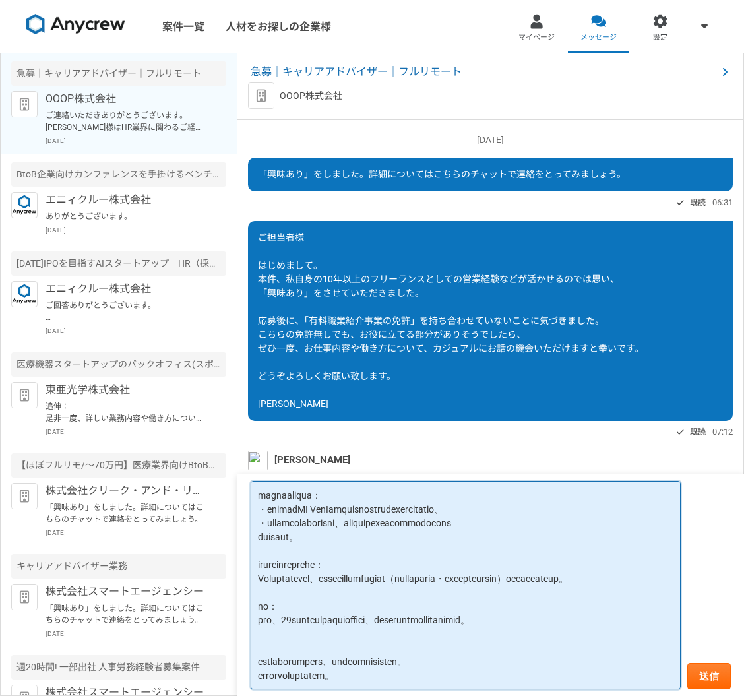
scroll to position [110, 0]
click at [337, 616] on textarea at bounding box center [466, 585] width 430 height 209
click at [275, 619] on textarea at bounding box center [466, 585] width 430 height 209
click at [284, 620] on textarea at bounding box center [466, 585] width 430 height 209
drag, startPoint x: 382, startPoint y: 624, endPoint x: 283, endPoint y: 608, distance: 100.3
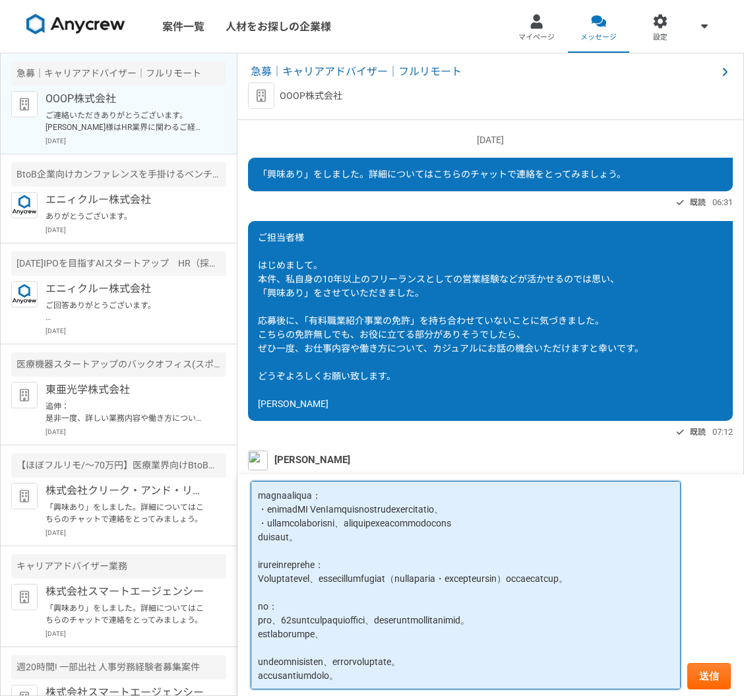
click at [283, 608] on textarea at bounding box center [466, 585] width 430 height 209
click at [403, 643] on textarea at bounding box center [466, 585] width 430 height 209
click at [387, 617] on textarea at bounding box center [466, 585] width 430 height 209
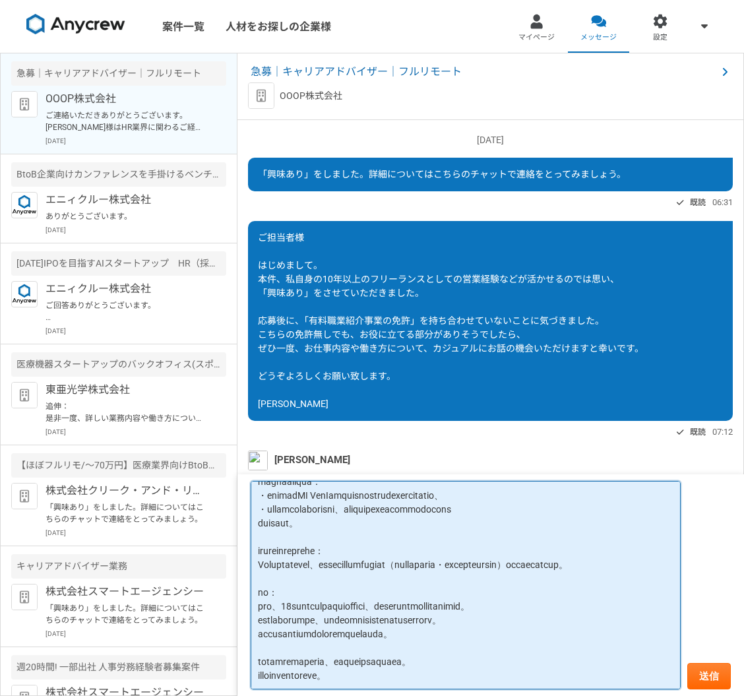
scroll to position [123, 0]
click at [472, 672] on textarea at bounding box center [466, 585] width 430 height 209
type textarea "篠木様 ご連絡ありがとうございます。北川と申します。 HR業界や、「スカウト職」としての経験はありませんが、 近い経験がいくつかありご紹介させていただきます。…"
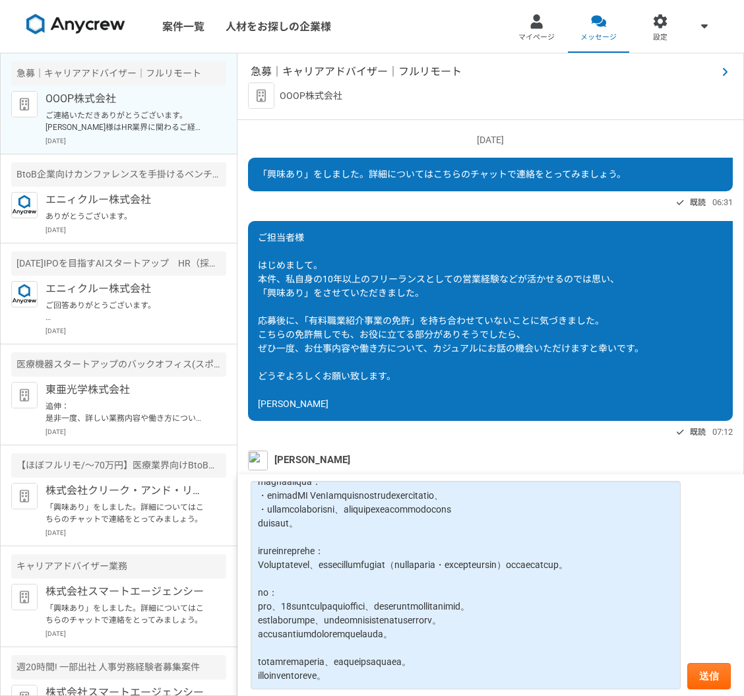
click at [330, 71] on span "急募｜キャリアアドバイザー｜フルリモート" at bounding box center [484, 72] width 466 height 16
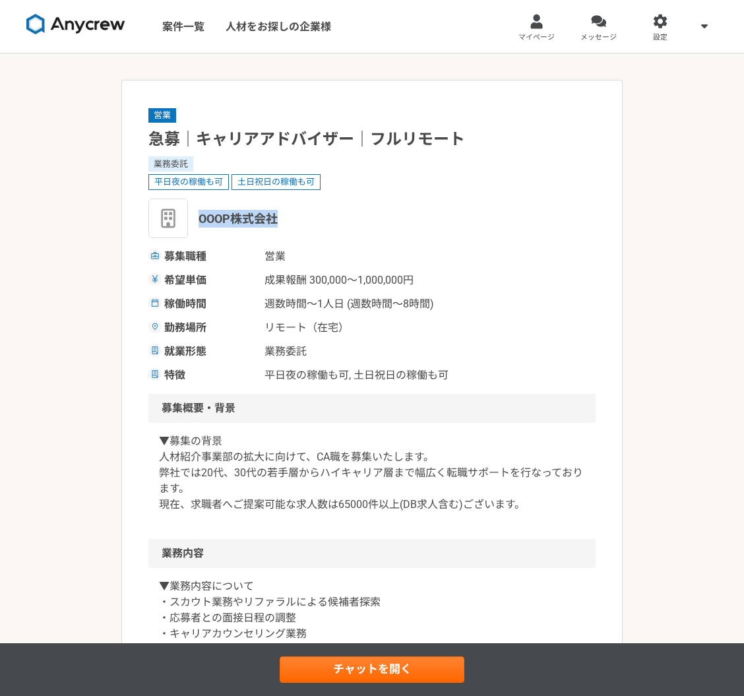
drag, startPoint x: 285, startPoint y: 217, endPoint x: 200, endPoint y: 214, distance: 85.2
click at [200, 214] on div "OOOP株式会社" at bounding box center [371, 219] width 447 height 40
copy span "OOOP株式会社"
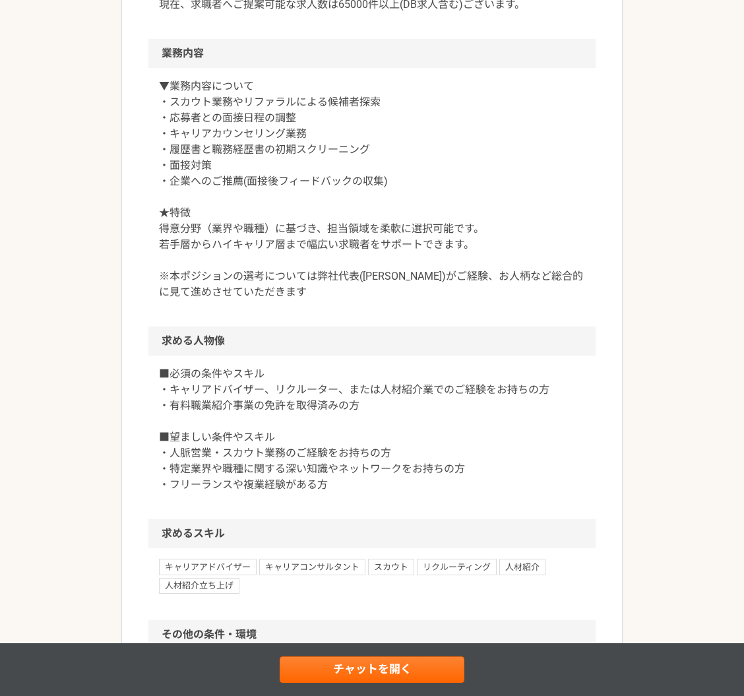
scroll to position [934, 0]
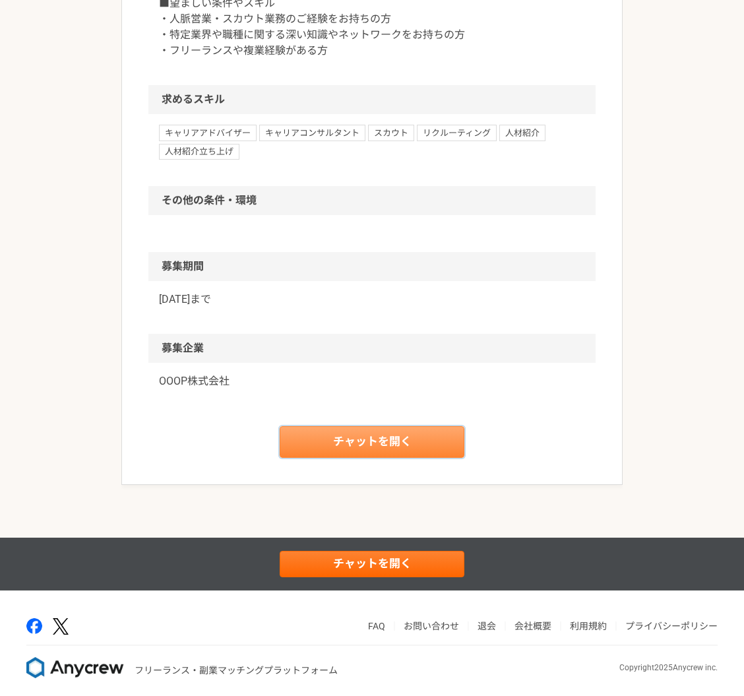
click at [346, 441] on link "チャットを開く" at bounding box center [372, 442] width 185 height 32
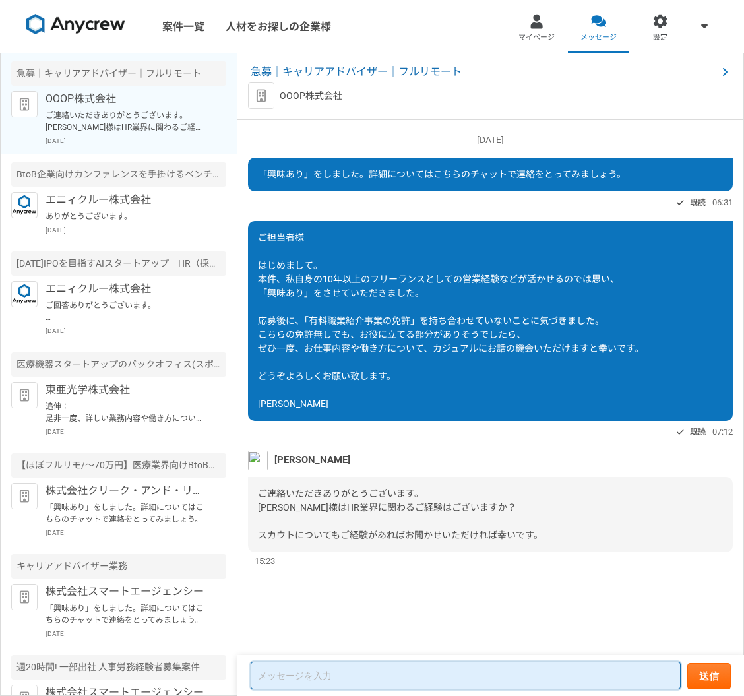
click at [336, 686] on textarea at bounding box center [466, 676] width 430 height 28
paste textarea "OOOP株式会社"
type textarea "OOOP株式会社"
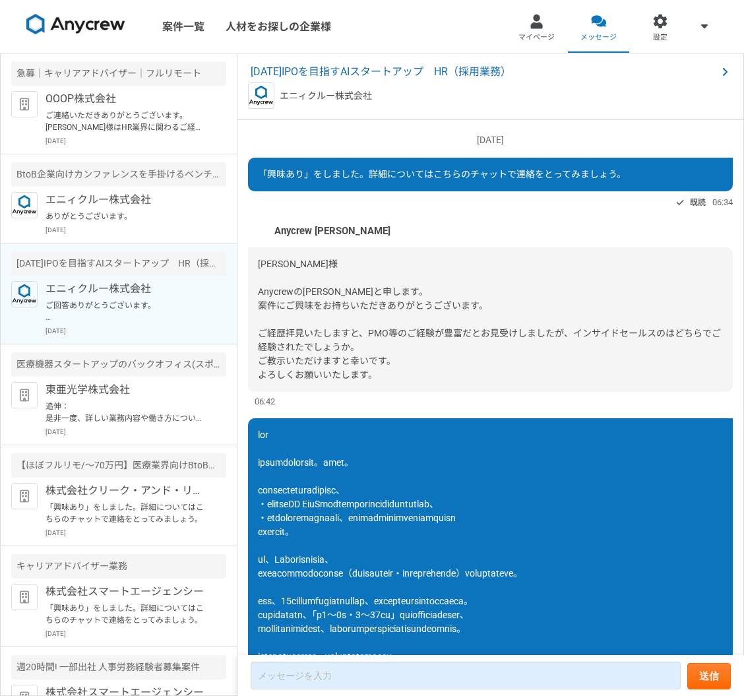
scroll to position [397, 0]
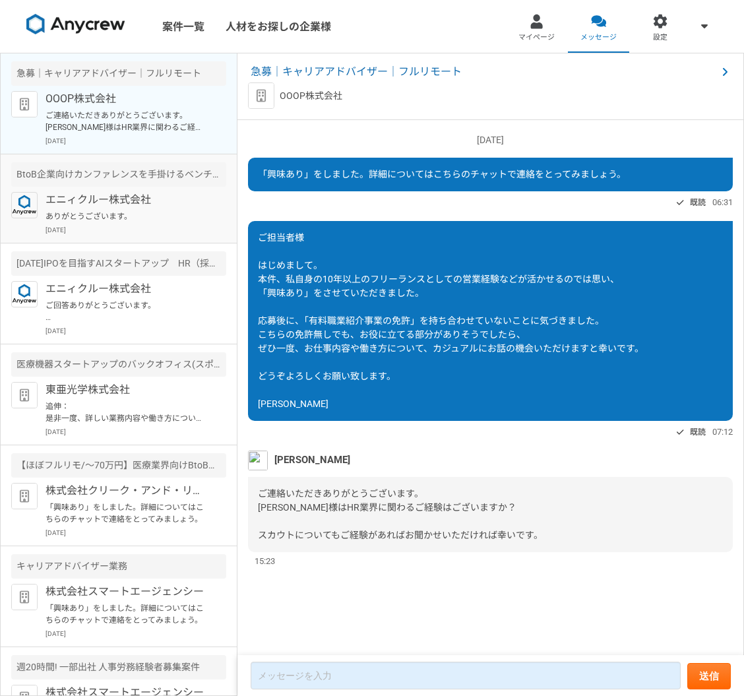
click at [155, 210] on p "ありがとうございます。" at bounding box center [127, 216] width 163 height 12
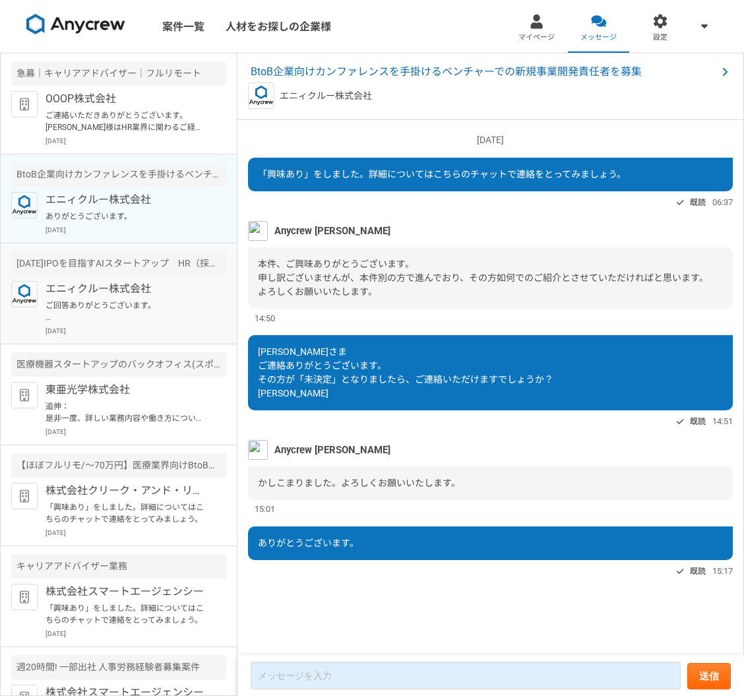
click at [149, 291] on p "エニィクルー株式会社" at bounding box center [127, 289] width 163 height 16
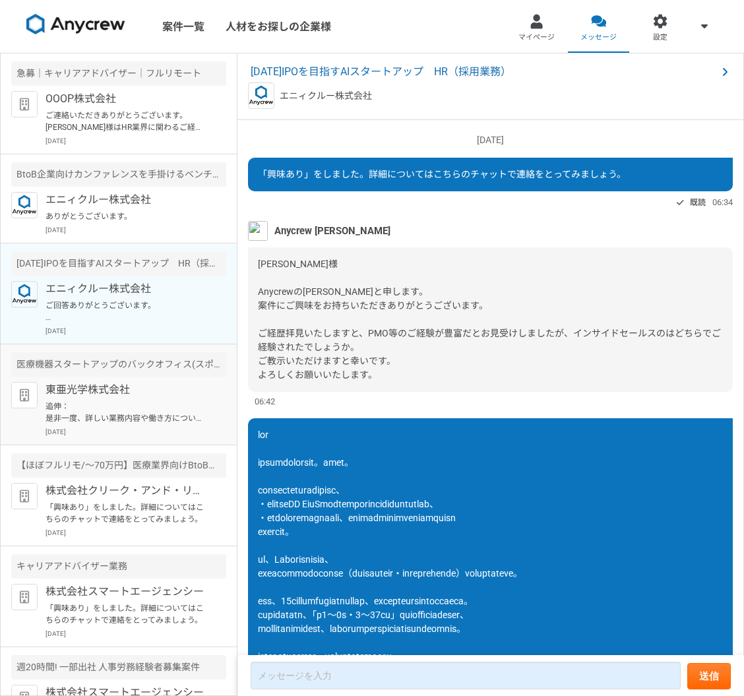
scroll to position [397, 0]
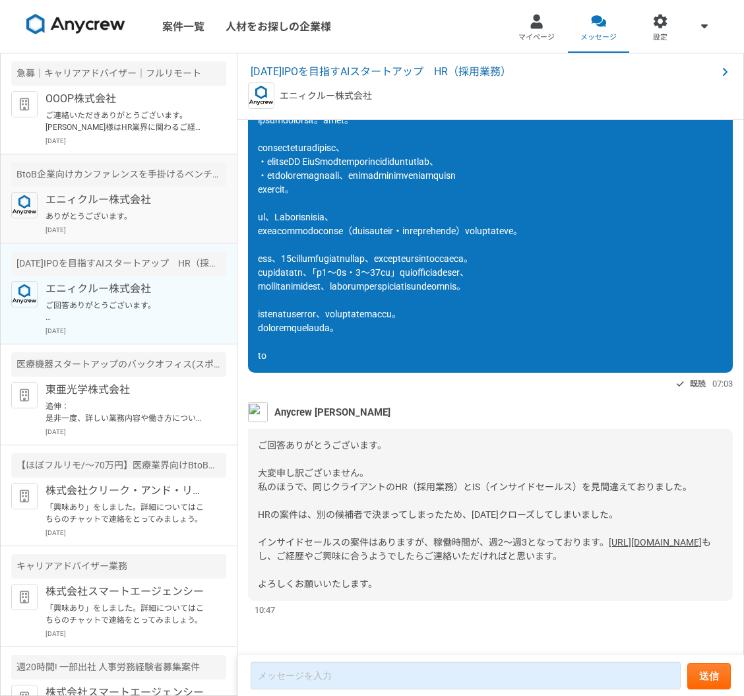
click at [146, 204] on p "エニィクルー株式会社" at bounding box center [127, 200] width 163 height 16
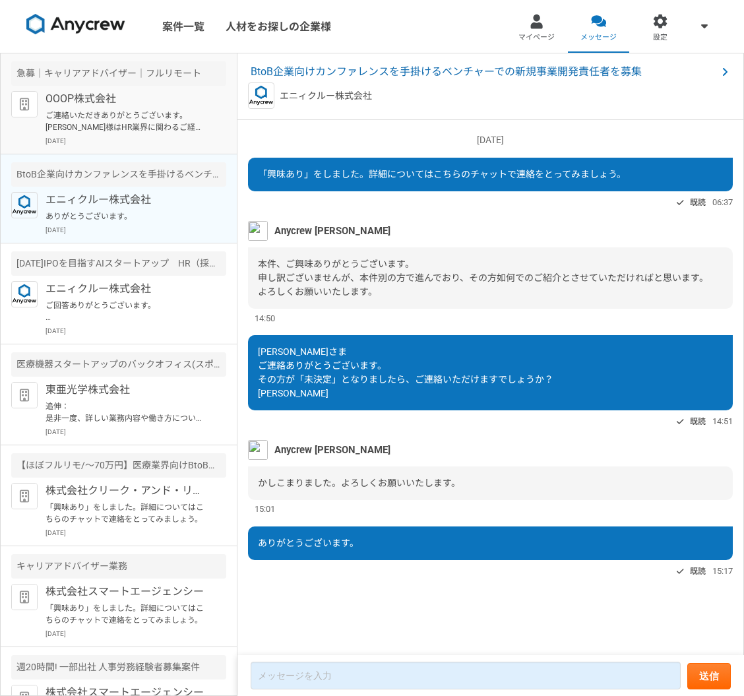
click at [98, 93] on p "OOOP株式会社" at bounding box center [127, 99] width 163 height 16
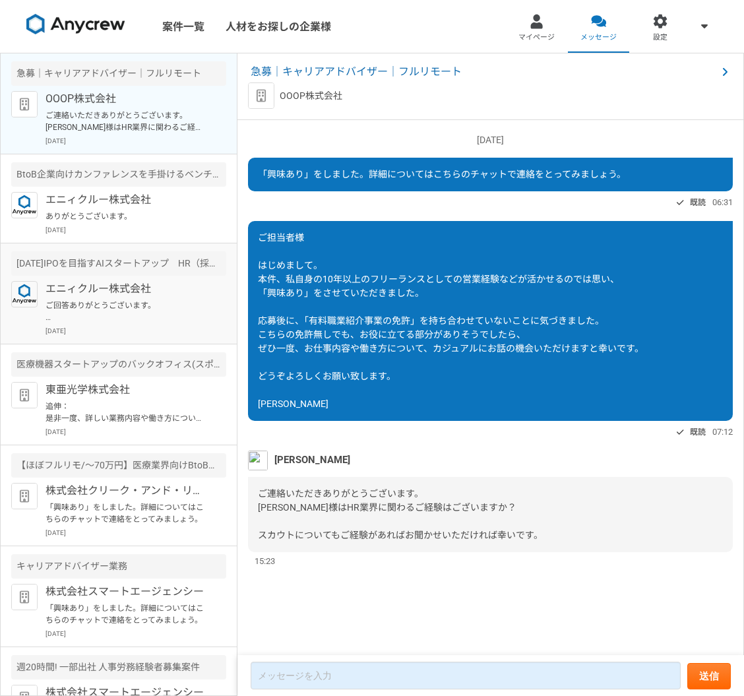
click at [126, 329] on p "[DATE]" at bounding box center [136, 331] width 181 height 10
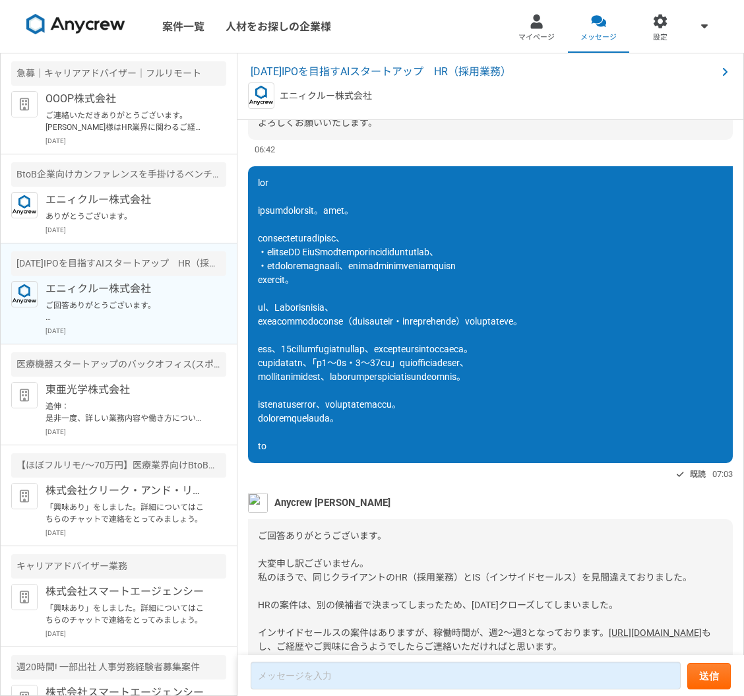
scroll to position [251, 0]
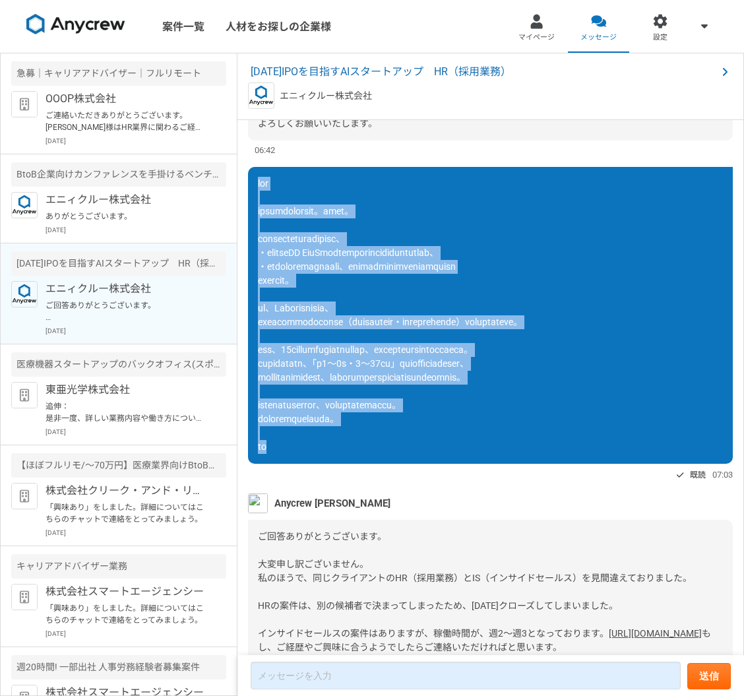
drag, startPoint x: 259, startPoint y: 181, endPoint x: 303, endPoint y: 453, distance: 276.0
click at [303, 457] on div at bounding box center [490, 315] width 485 height 297
copy span "大竹様 ご連絡ありがとうございます。北川です。 インサイドセールスに近い経験としては、 ・法人向け生成AI SaaSの立ち上げ時におけるリード獲得やリレーショ…"
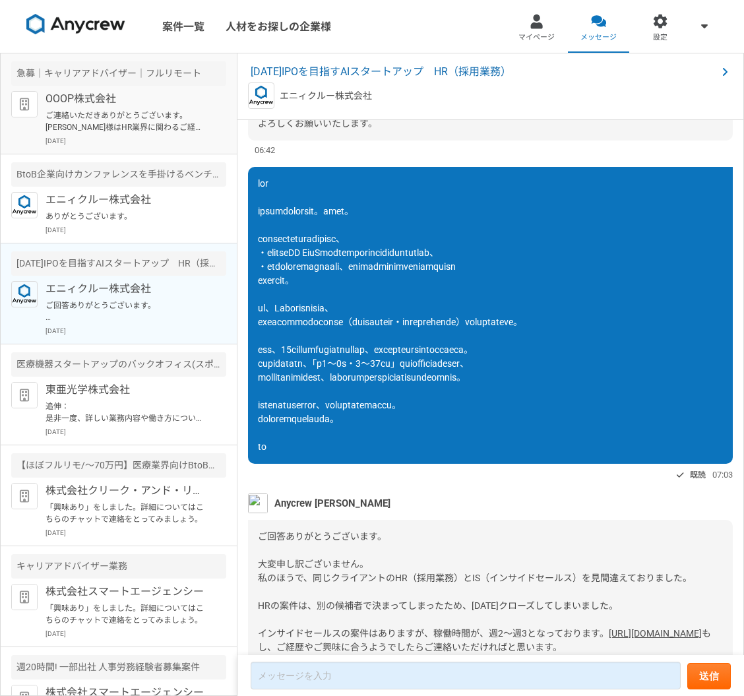
click at [160, 110] on p "ご連絡いただきありがとうございます。 Kitagawa様はHR業界に関わるご経験はございますか？ スカウトについてもご経験があればお聞かせいただければ幸いです。" at bounding box center [127, 122] width 163 height 24
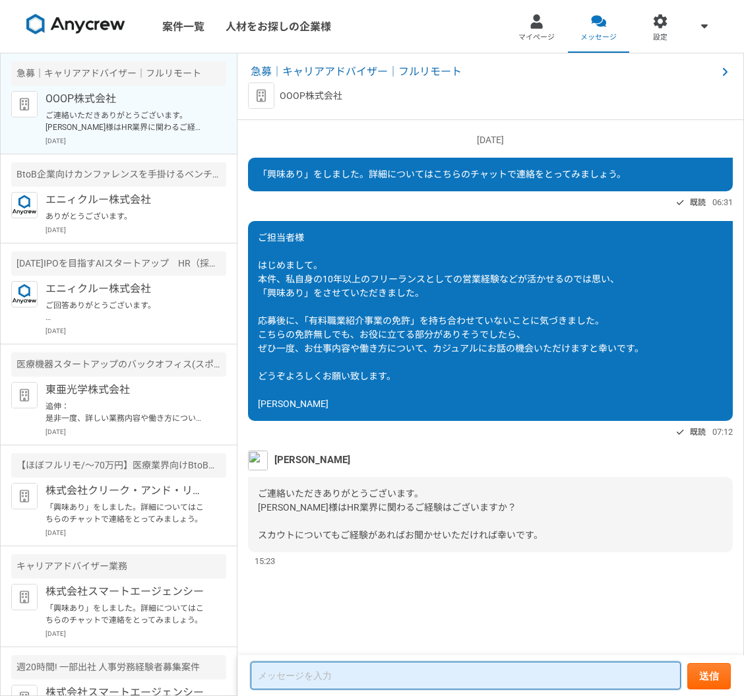
click at [335, 688] on textarea at bounding box center [466, 676] width 430 height 28
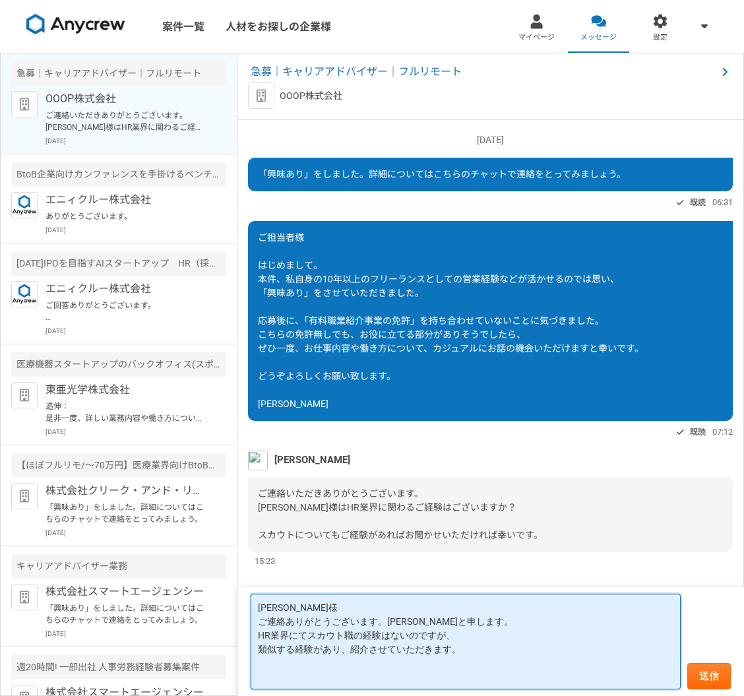
paste textarea "大竹様 ご連絡ありがとうございます。北川です。 インサイドセールスに近い経験としては、 ・法人向け生成AI SaaSの立ち上げ時におけるリード獲得やリレーショ…"
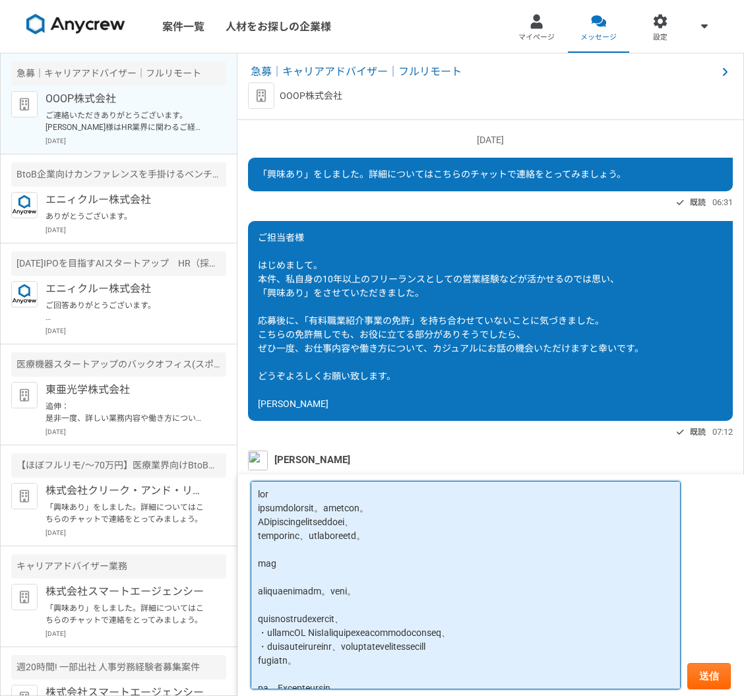
drag, startPoint x: 257, startPoint y: 558, endPoint x: 476, endPoint y: 595, distance: 221.5
click at [476, 595] on textarea at bounding box center [466, 585] width 430 height 209
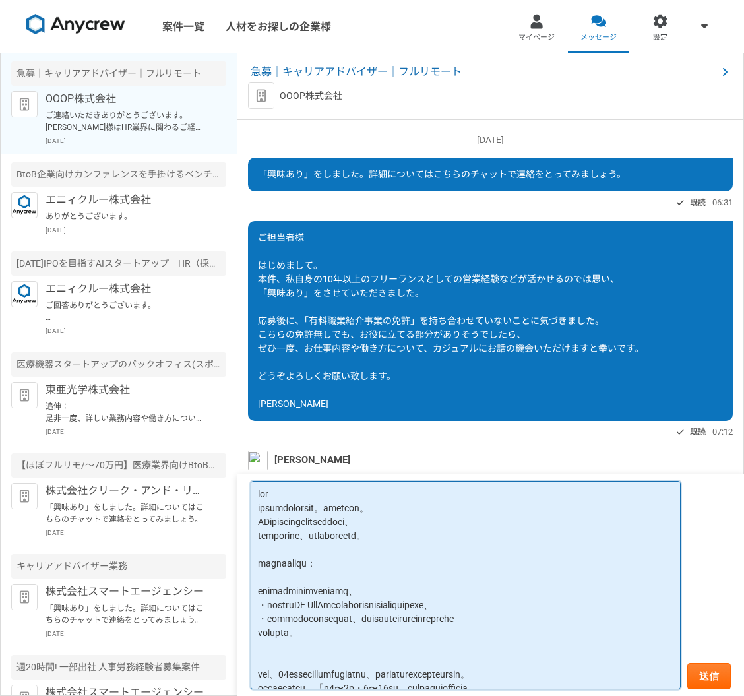
scroll to position [1, 0]
click at [413, 567] on textarea at bounding box center [466, 585] width 430 height 209
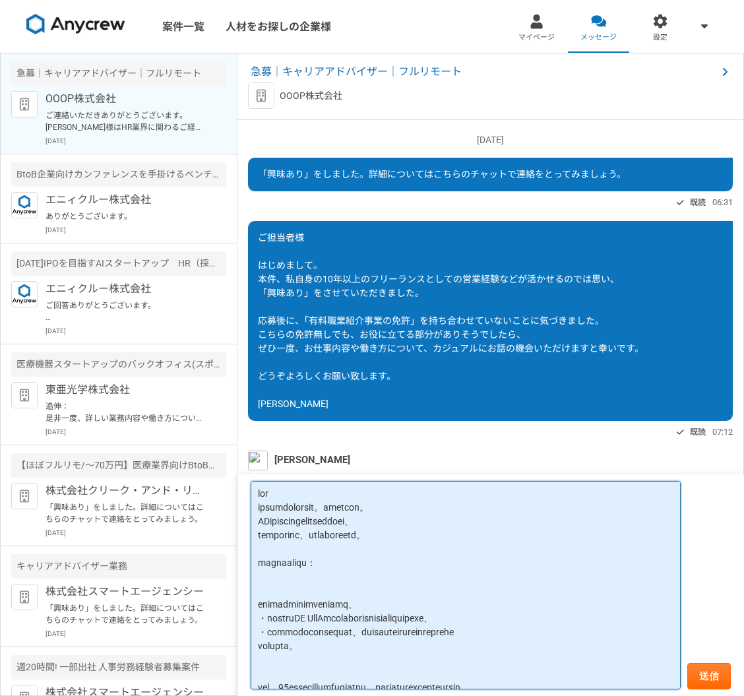
paste textarea "Cookpad在籍時には、 年間を通じて採用関連プロジェクト（インターン採用の企画・特殊中途採用キャンペーン）にも携わっておりました。"
click at [439, 617] on textarea at bounding box center [466, 585] width 430 height 209
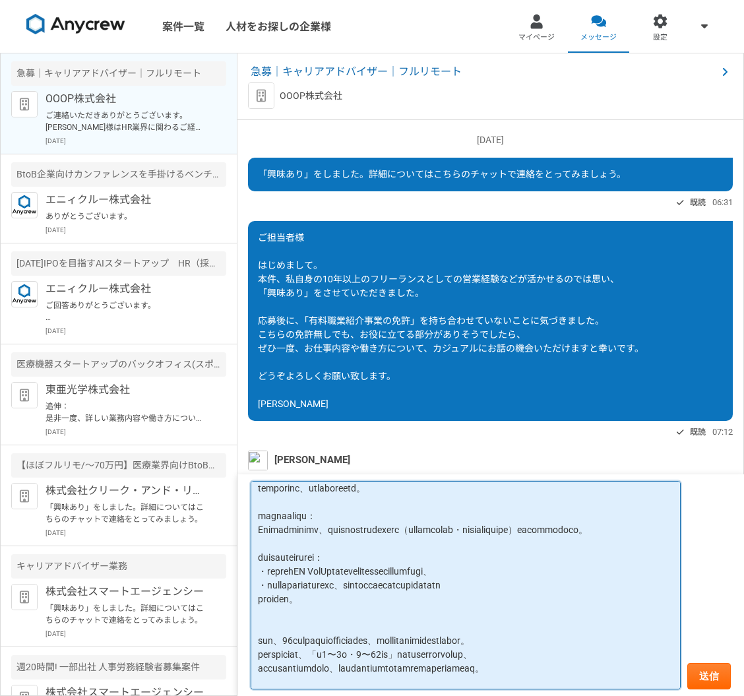
scroll to position [58, 0]
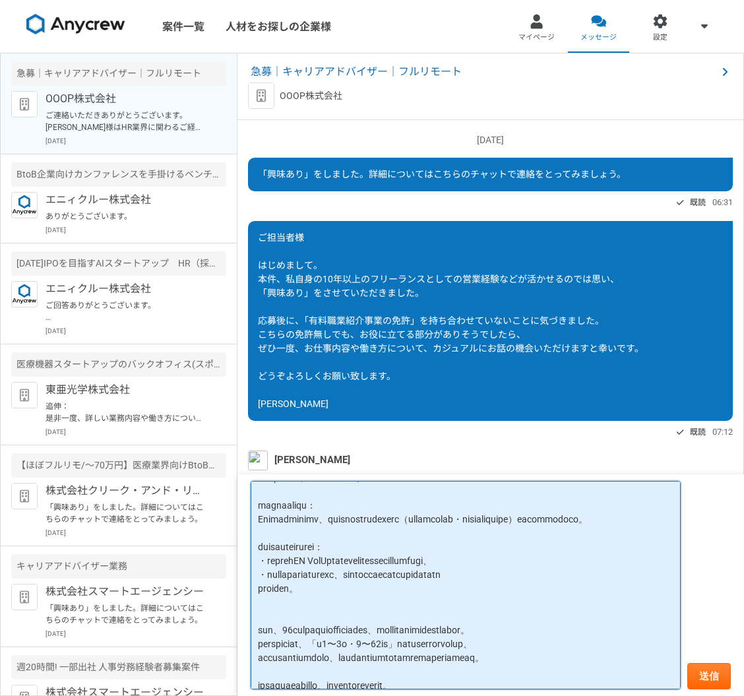
click at [354, 622] on textarea at bounding box center [466, 585] width 430 height 209
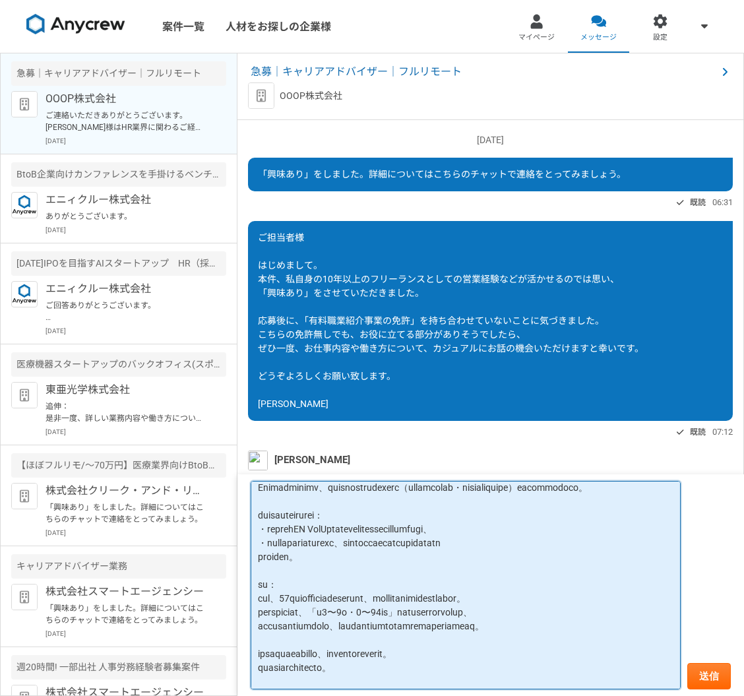
click at [268, 625] on textarea at bounding box center [466, 585] width 430 height 209
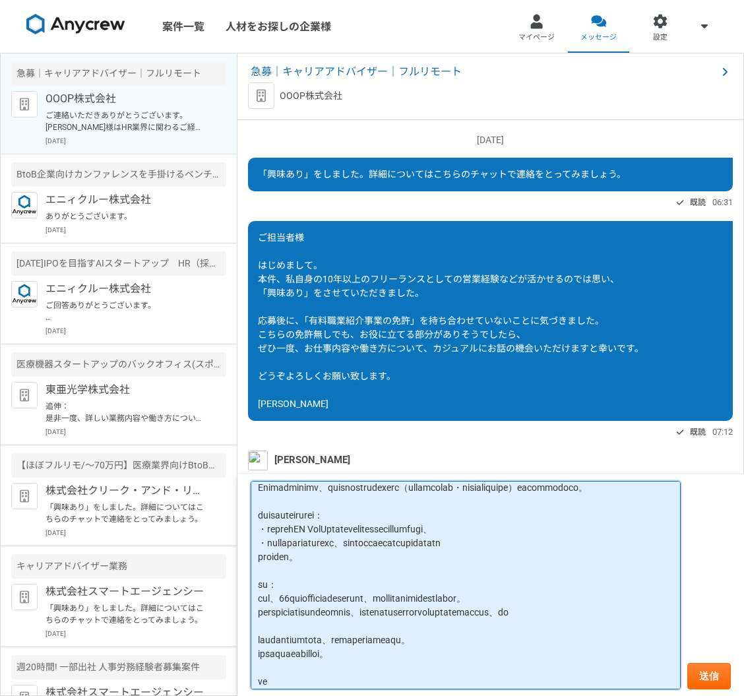
click at [539, 624] on textarea at bounding box center [466, 585] width 430 height 209
drag, startPoint x: 462, startPoint y: 628, endPoint x: 492, endPoint y: 637, distance: 30.9
click at [492, 637] on textarea at bounding box center [466, 585] width 430 height 209
drag, startPoint x: 462, startPoint y: 628, endPoint x: 245, endPoint y: 625, distance: 217.7
click at [245, 625] on form "送信" at bounding box center [490, 585] width 507 height 222
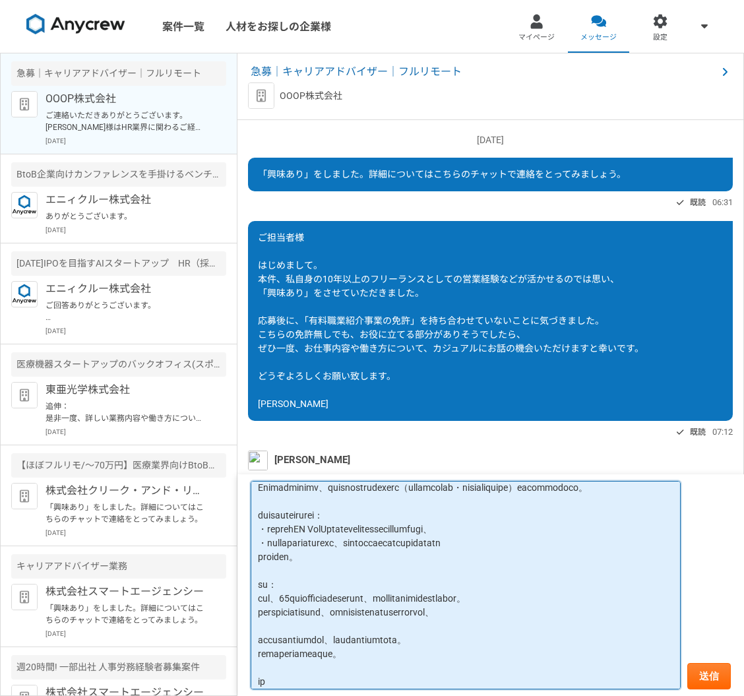
click at [631, 625] on textarea at bounding box center [466, 585] width 430 height 209
paste textarea "普段からビジネスの交流の場に行く機会もあり、"
drag, startPoint x: 437, startPoint y: 643, endPoint x: 241, endPoint y: 639, distance: 195.3
click at [241, 639] on form "送信" at bounding box center [490, 585] width 507 height 222
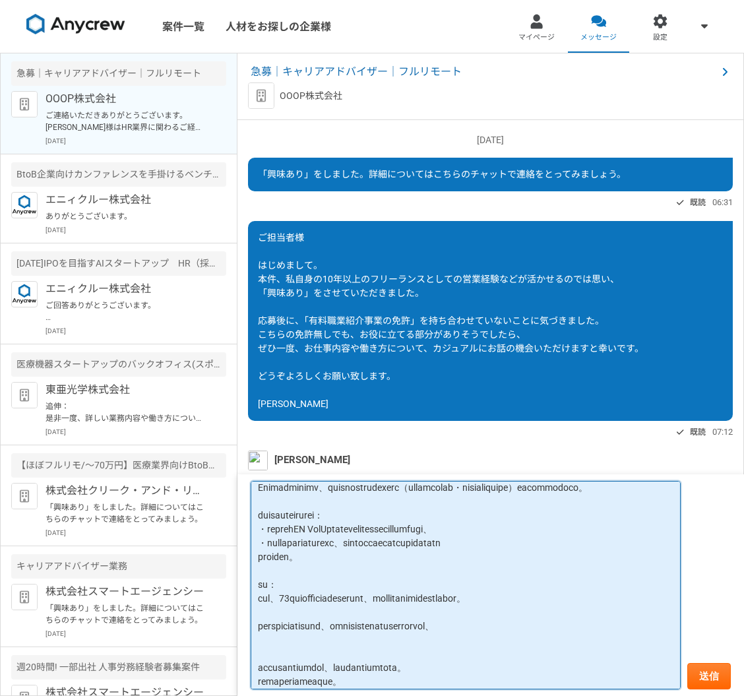
paste textarea "普段からビジネスの交流の場に行く機会"
drag, startPoint x: 404, startPoint y: 643, endPoint x: 237, endPoint y: 645, distance: 166.9
click at [237, 645] on form "送信" at bounding box center [490, 585] width 507 height 222
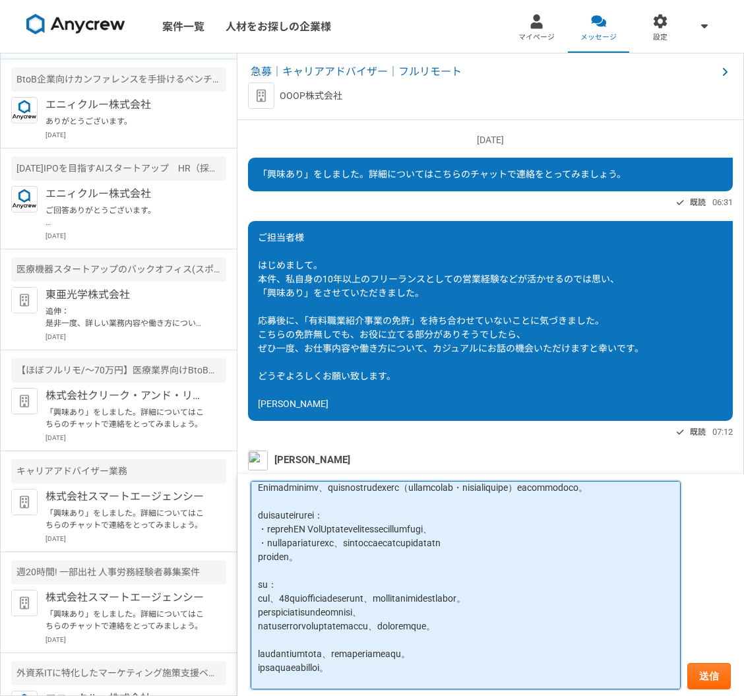
scroll to position [123, 0]
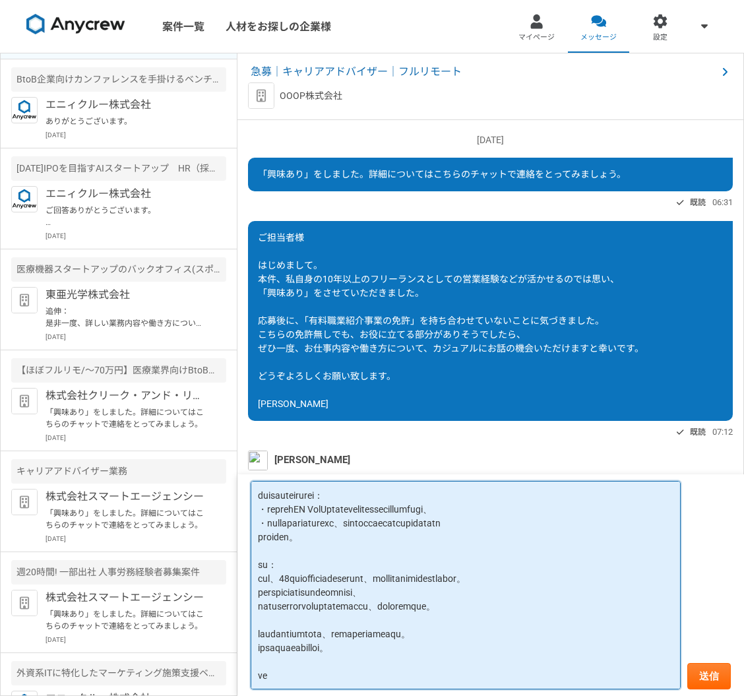
drag, startPoint x: 567, startPoint y: 633, endPoint x: 284, endPoint y: 626, distance: 282.4
click at [284, 626] on textarea at bounding box center [466, 585] width 430 height 209
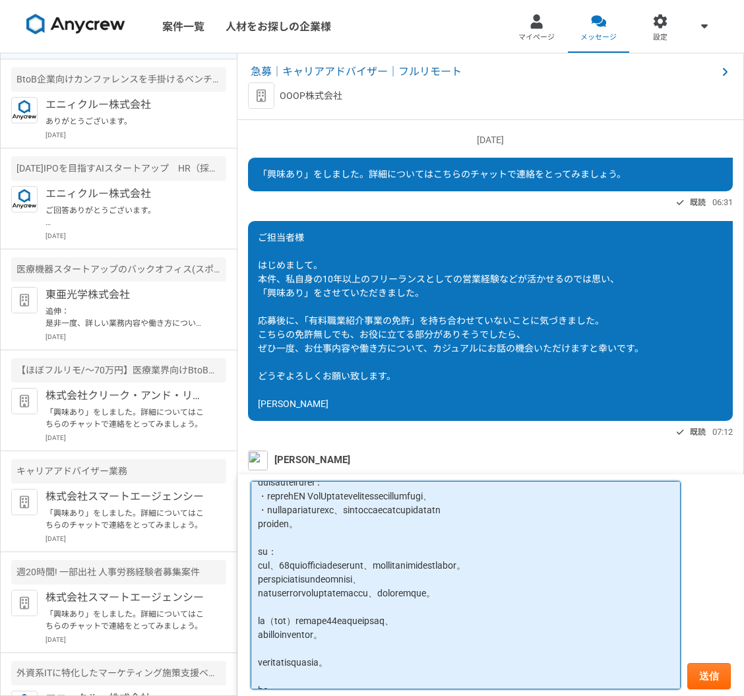
scroll to position [150, 0]
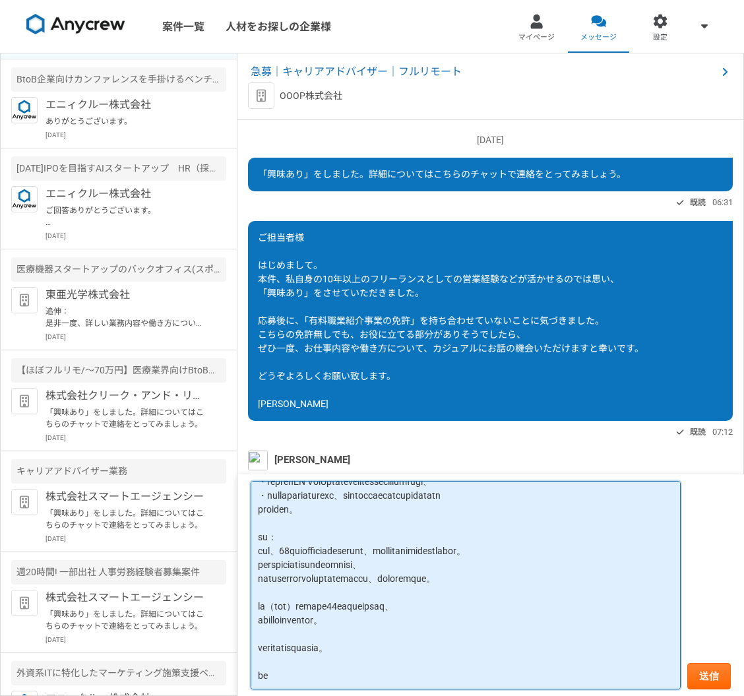
drag, startPoint x: 420, startPoint y: 619, endPoint x: 259, endPoint y: 628, distance: 161.2
click at [259, 628] on textarea at bounding box center [466, 585] width 430 height 209
drag, startPoint x: 276, startPoint y: 621, endPoint x: 431, endPoint y: 621, distance: 154.4
click at [431, 621] on textarea at bounding box center [466, 585] width 430 height 209
type textarea "篠木様 ご連絡ありがとうございます。北川と申します。 HR業界にてスカウト職の経験はないのですが、 類似する経験があり、紹介させていただきます。 事業会社での…"
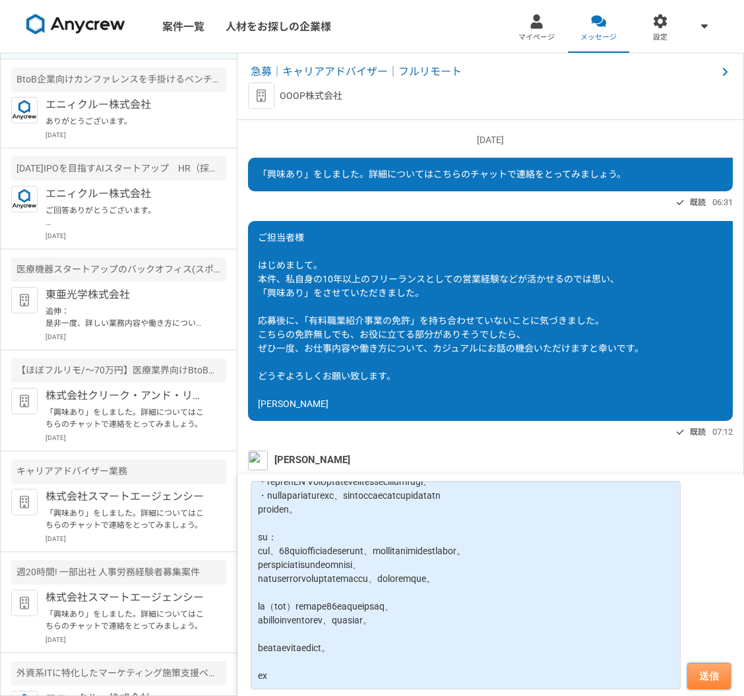
click at [708, 678] on button "送信" at bounding box center [709, 676] width 44 height 26
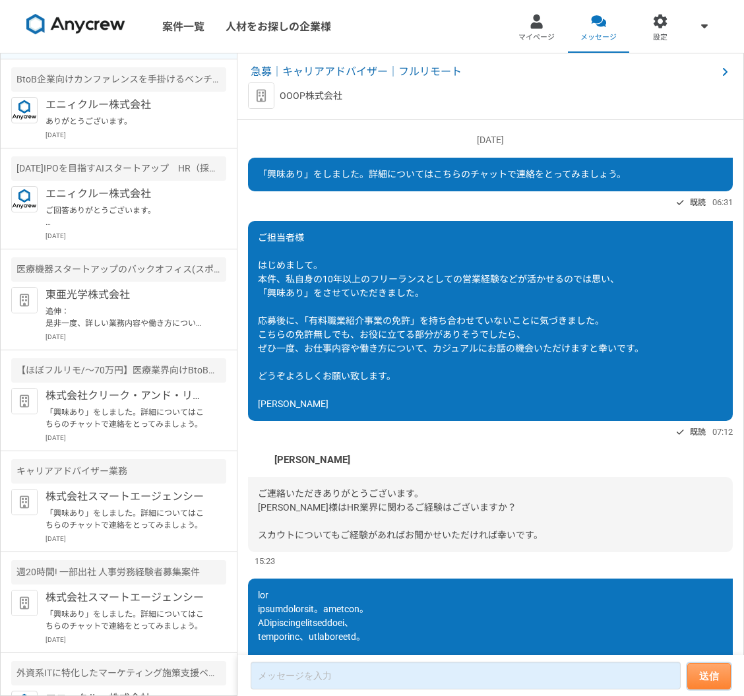
scroll to position [343, 0]
